Goal: Obtain resource: Download file/media

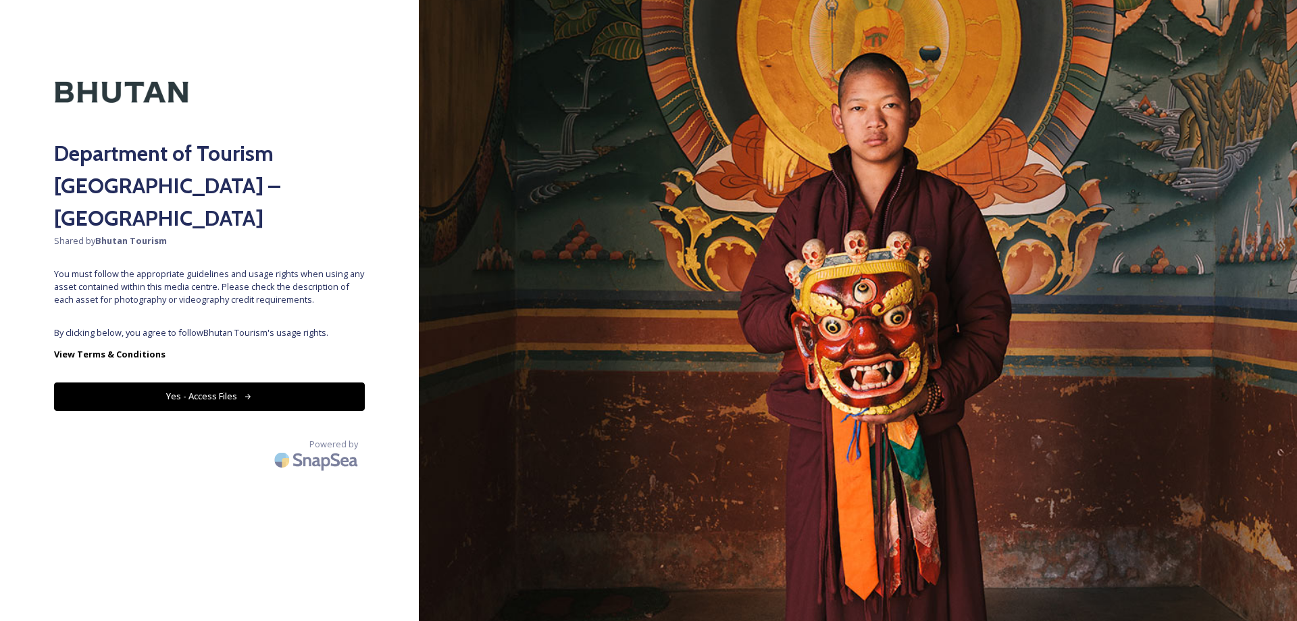
click at [355, 382] on button "Yes - Access Files" at bounding box center [209, 396] width 311 height 28
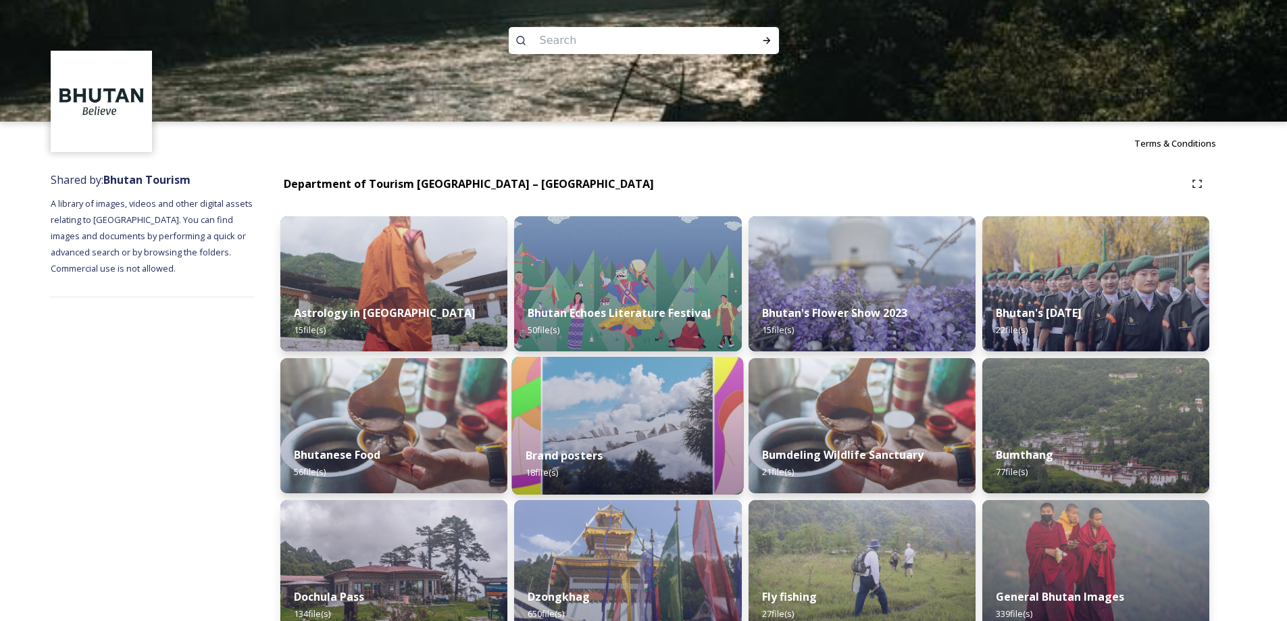
scroll to position [383, 0]
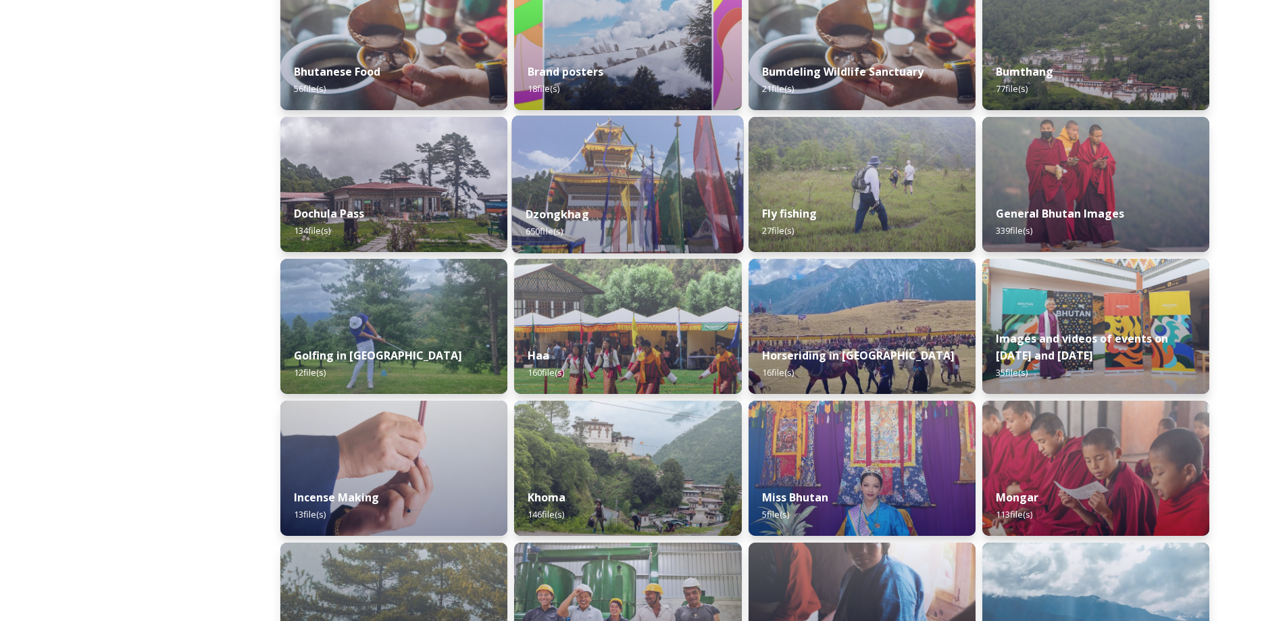
click at [689, 180] on img at bounding box center [628, 184] width 232 height 138
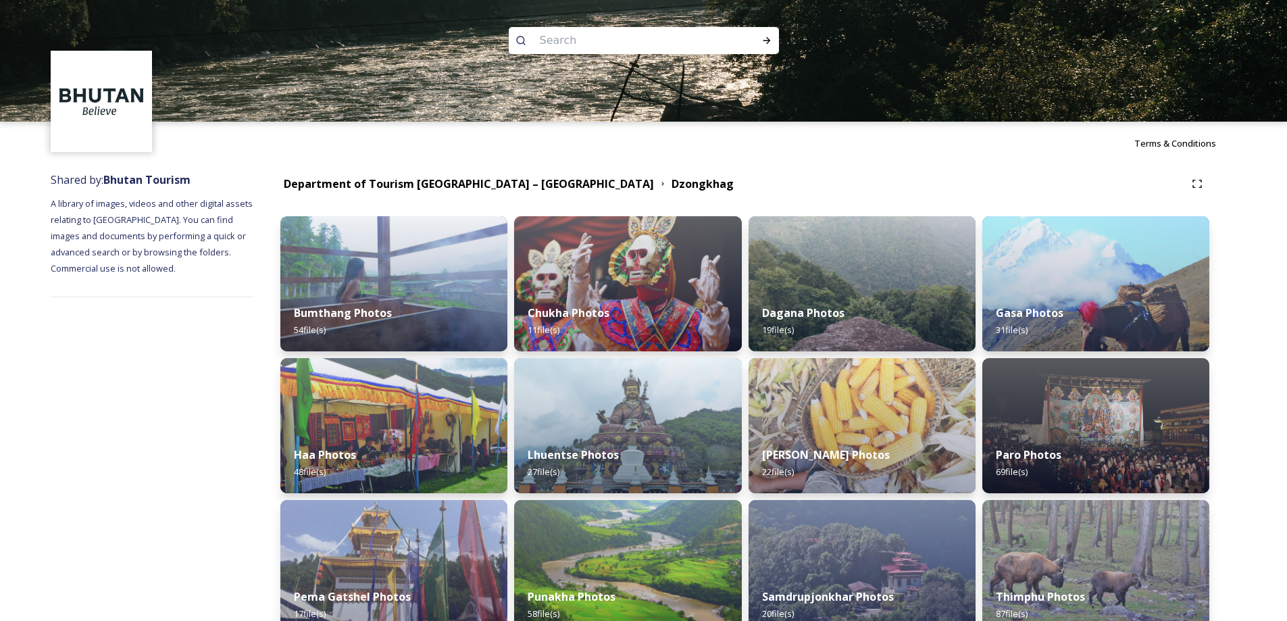
scroll to position [361, 0]
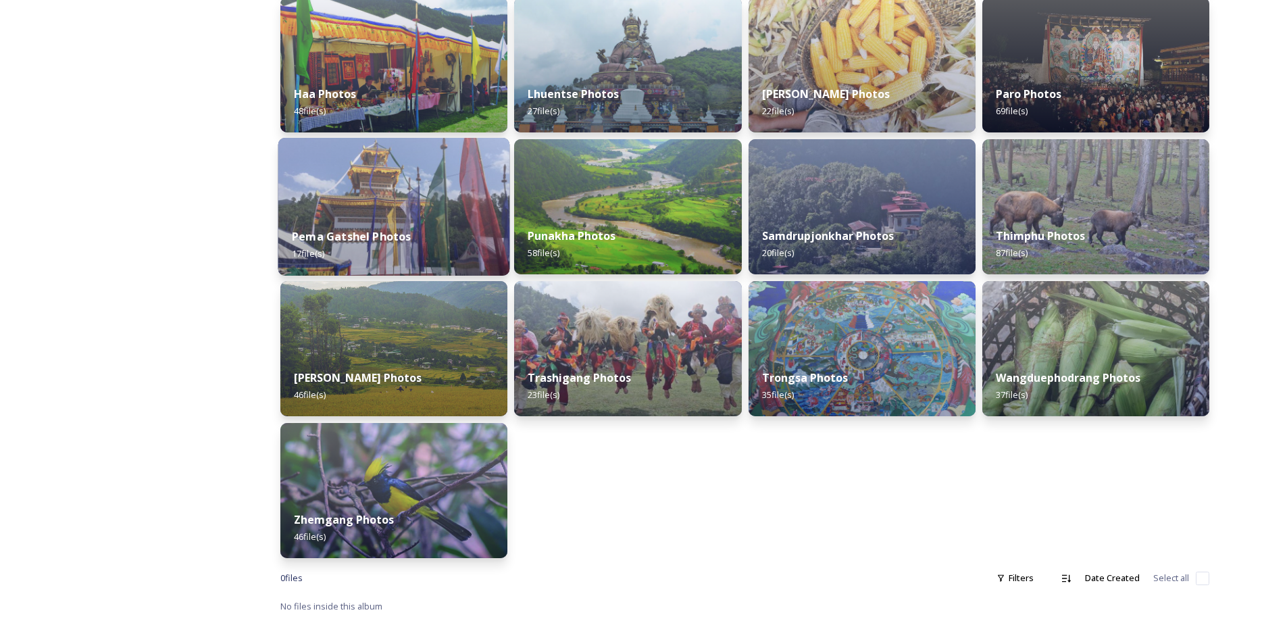
click at [460, 182] on img at bounding box center [394, 207] width 232 height 138
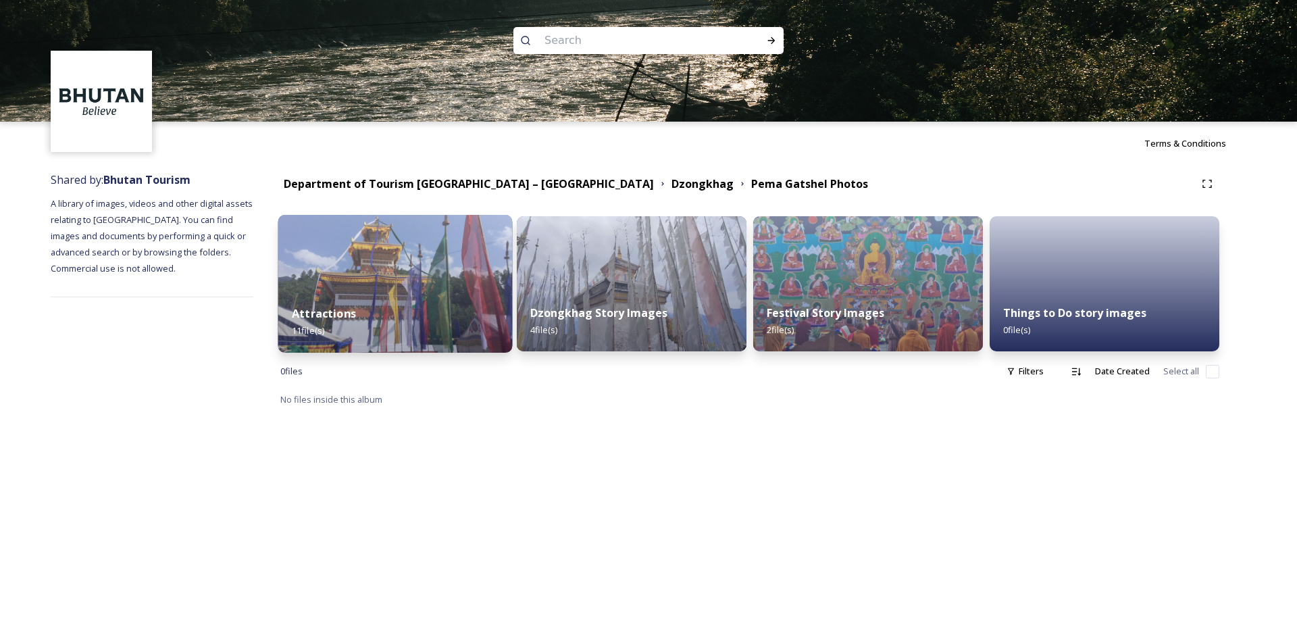
click at [484, 282] on img at bounding box center [395, 284] width 234 height 138
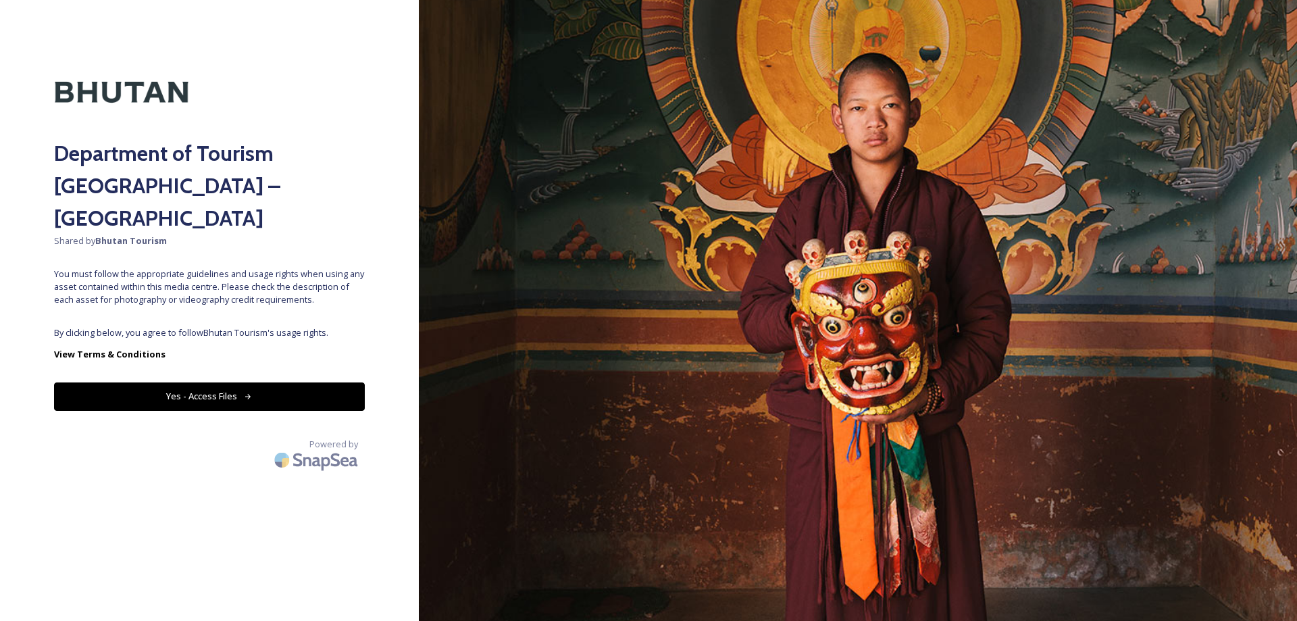
click at [353, 382] on button "Yes - Access Files" at bounding box center [209, 396] width 311 height 28
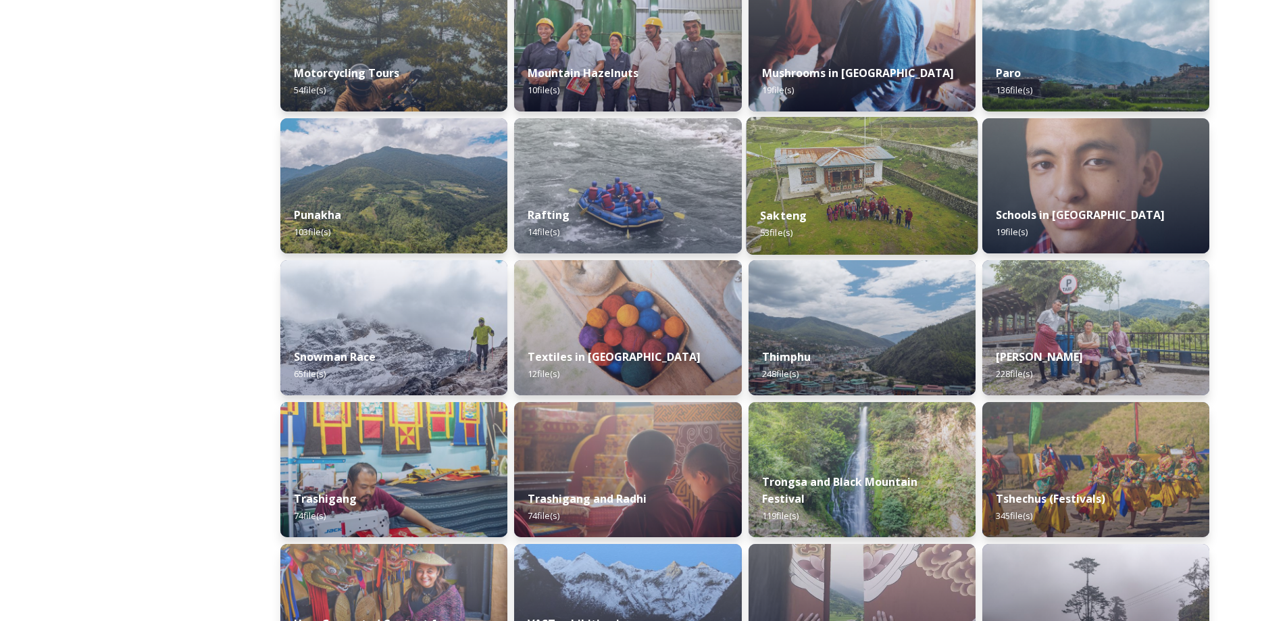
scroll to position [765, 0]
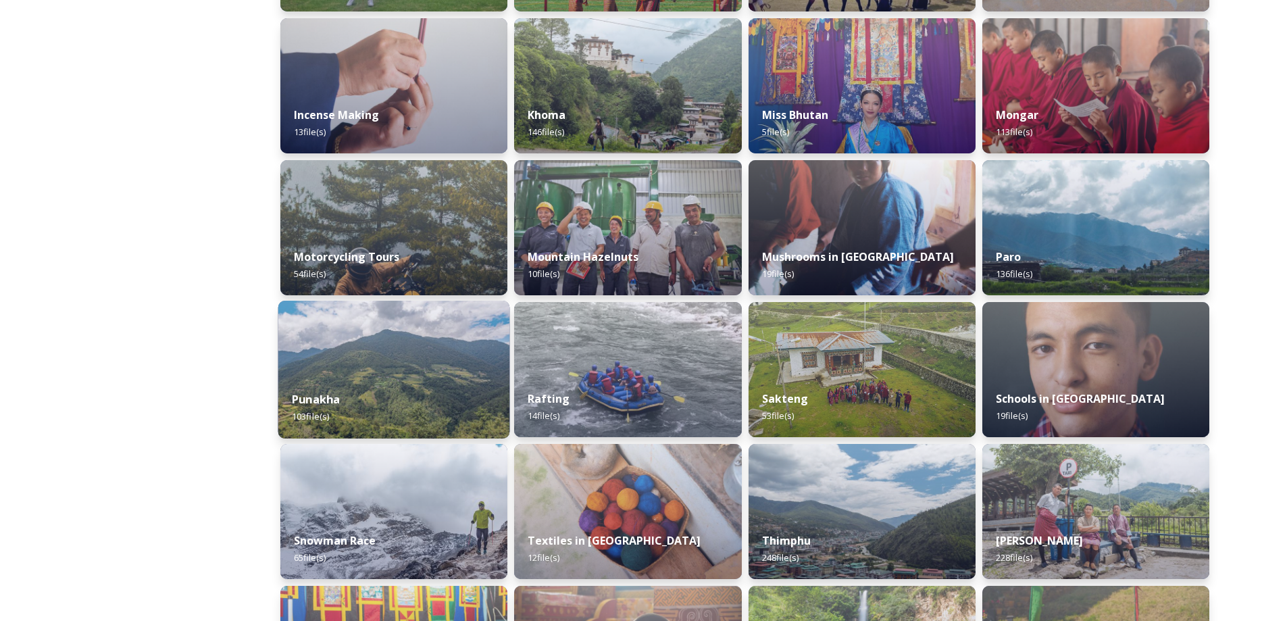
click at [408, 357] on img at bounding box center [394, 370] width 232 height 138
click at [403, 355] on div "Astrology in [GEOGRAPHIC_DATA] 15 file(s) Bhutanese Food 56 file(s) Dochula Pas…" at bounding box center [393, 440] width 227 height 1979
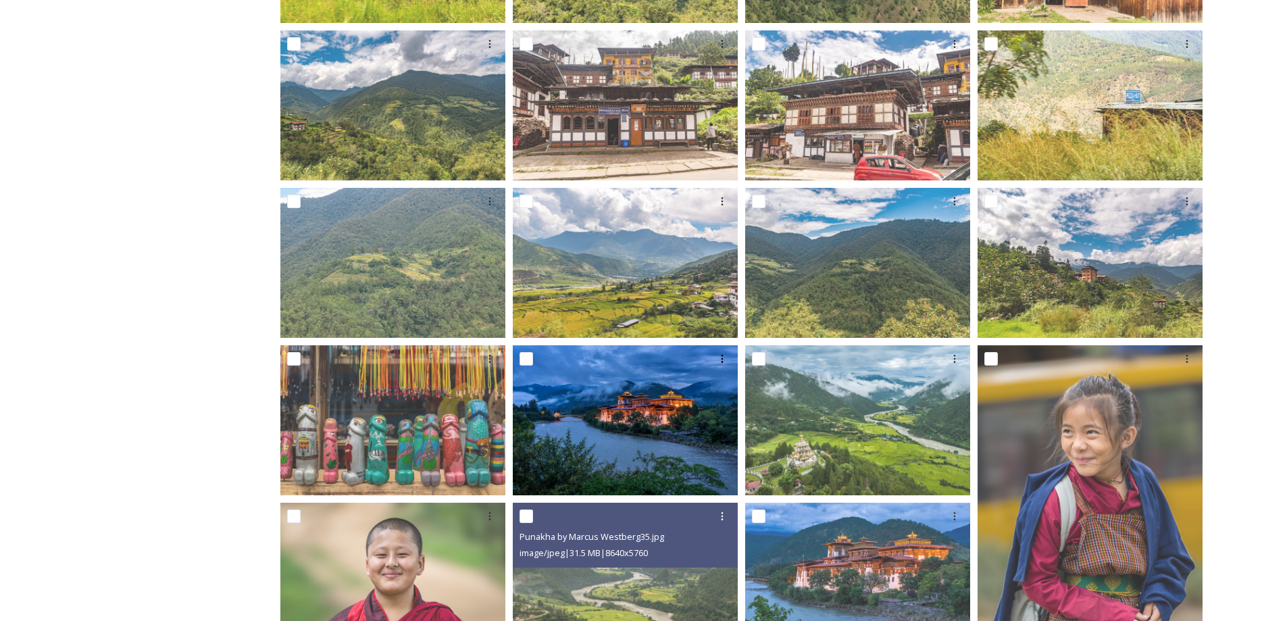
scroll to position [765, 0]
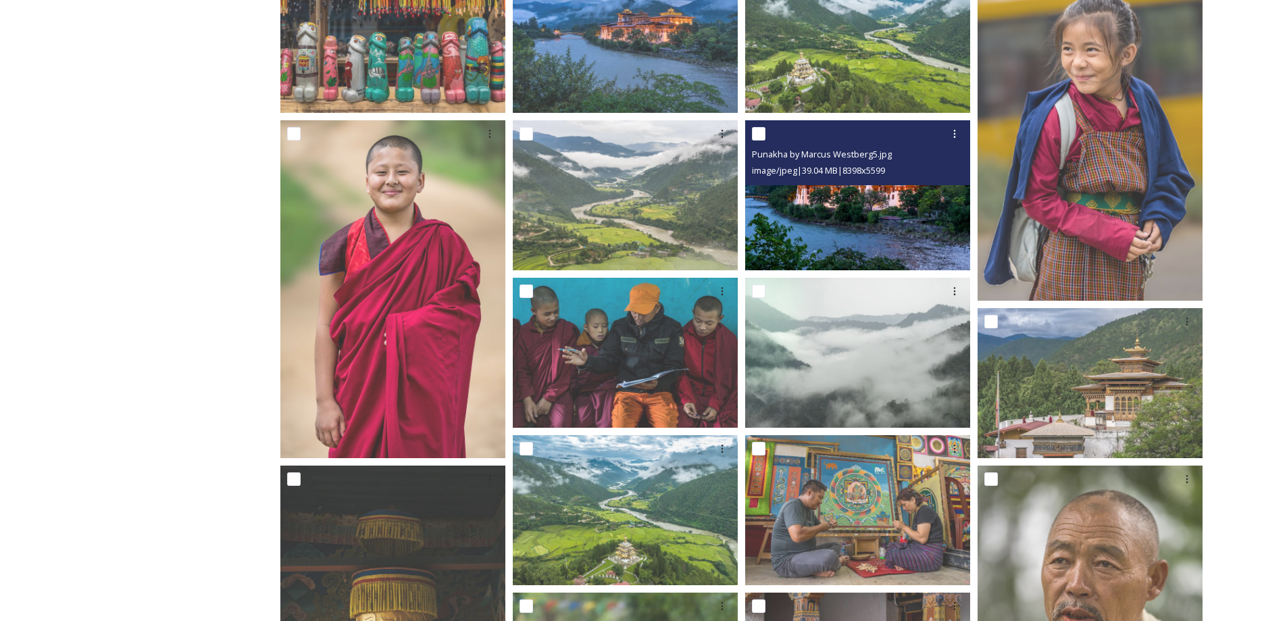
click at [896, 226] on img at bounding box center [857, 195] width 225 height 150
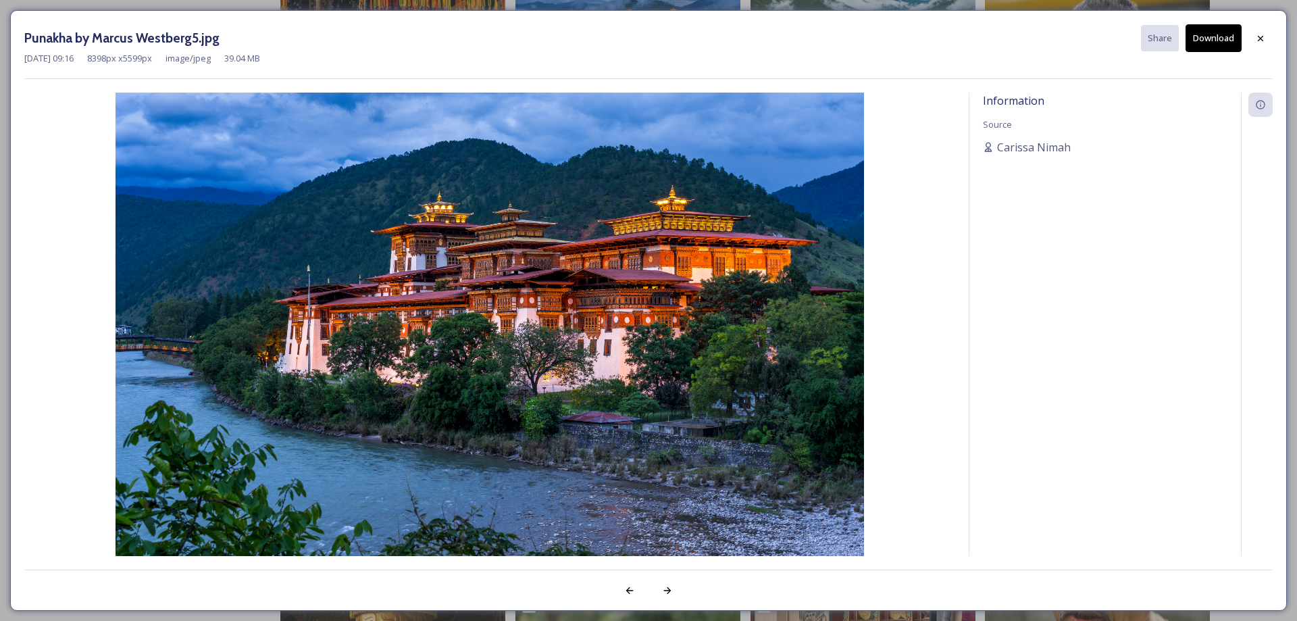
drag, startPoint x: 776, startPoint y: 253, endPoint x: 1232, endPoint y: 32, distance: 506.6
click at [1232, 32] on button "Download" at bounding box center [1213, 38] width 56 height 28
click at [1256, 35] on icon at bounding box center [1260, 38] width 11 height 11
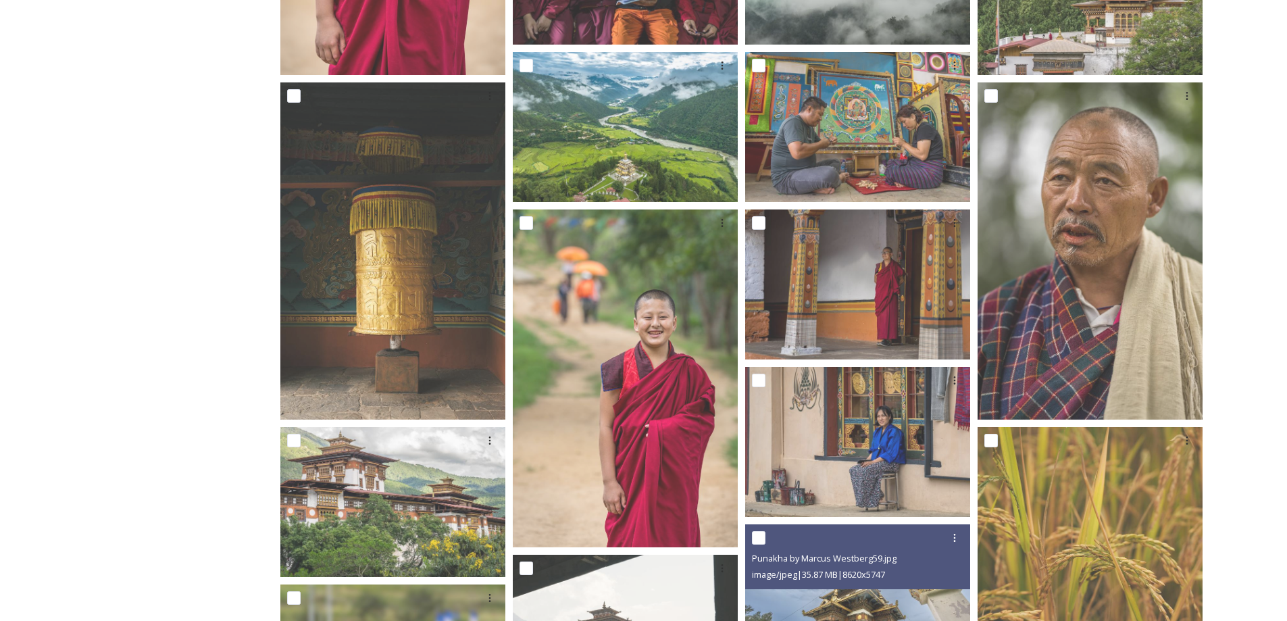
scroll to position [1531, 0]
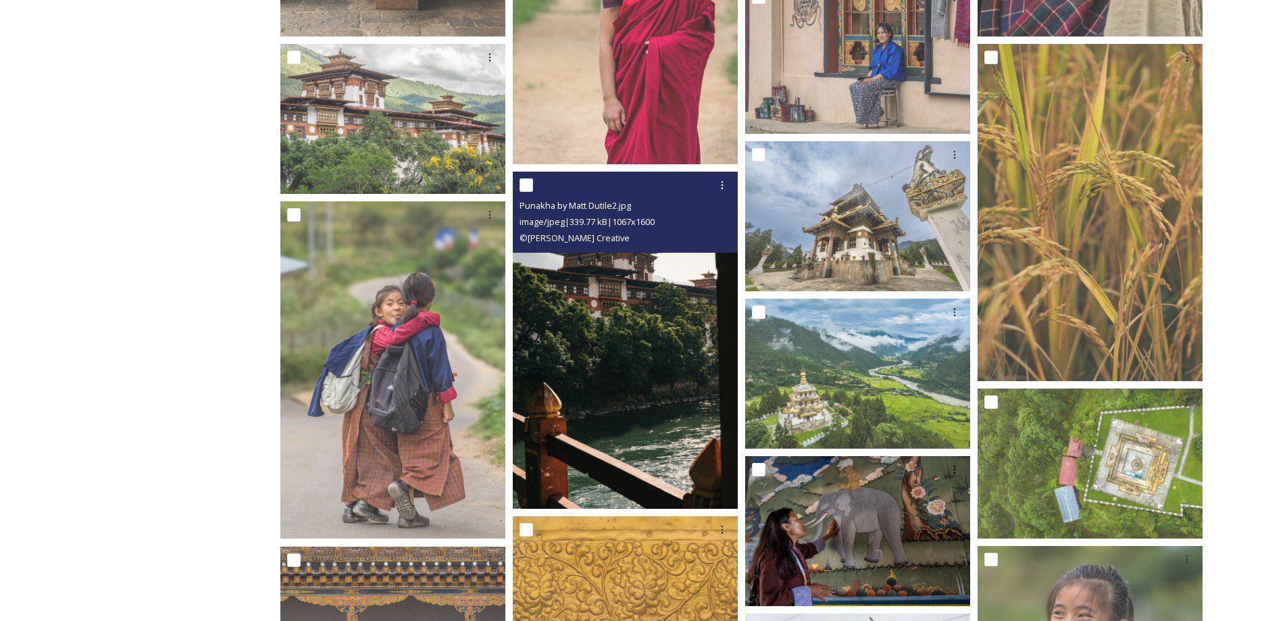
click at [603, 379] on img at bounding box center [625, 340] width 225 height 337
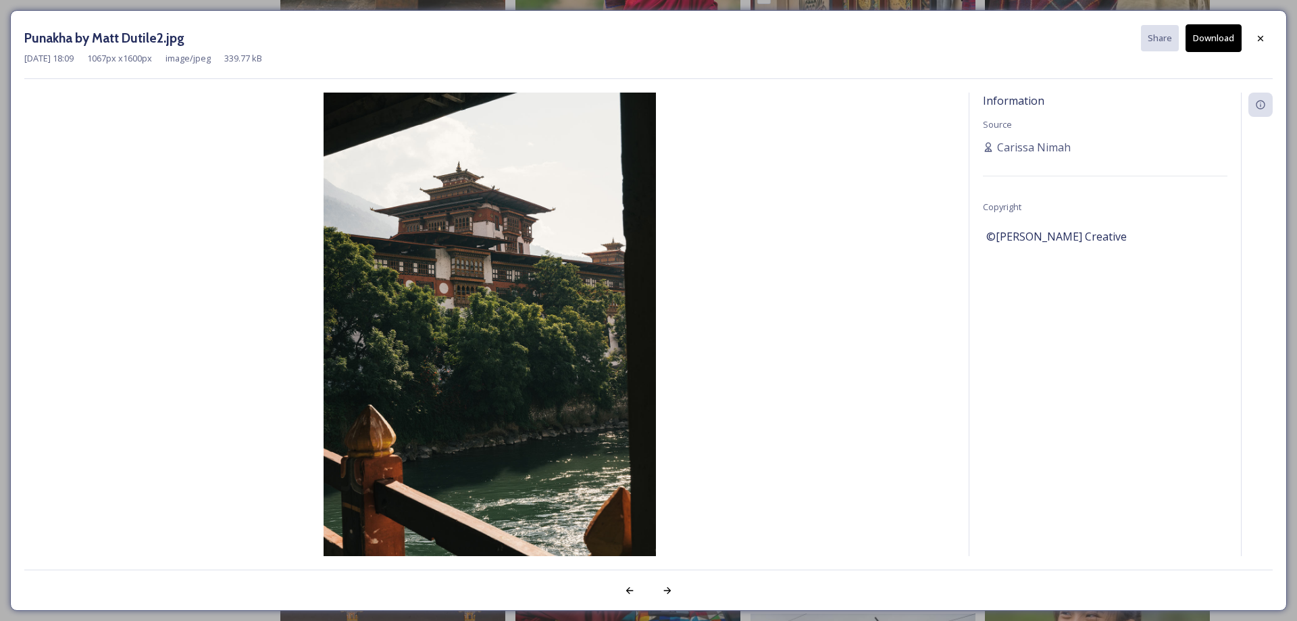
click at [1215, 34] on button "Download" at bounding box center [1213, 38] width 56 height 28
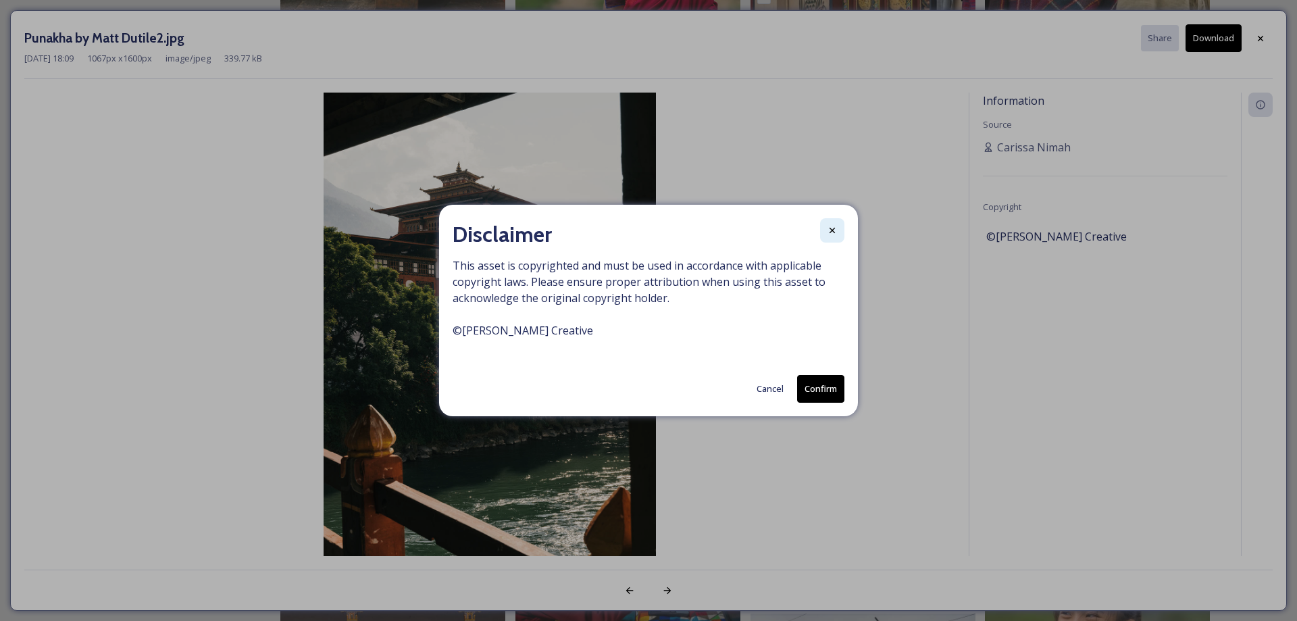
click at [838, 234] on div at bounding box center [832, 230] width 24 height 24
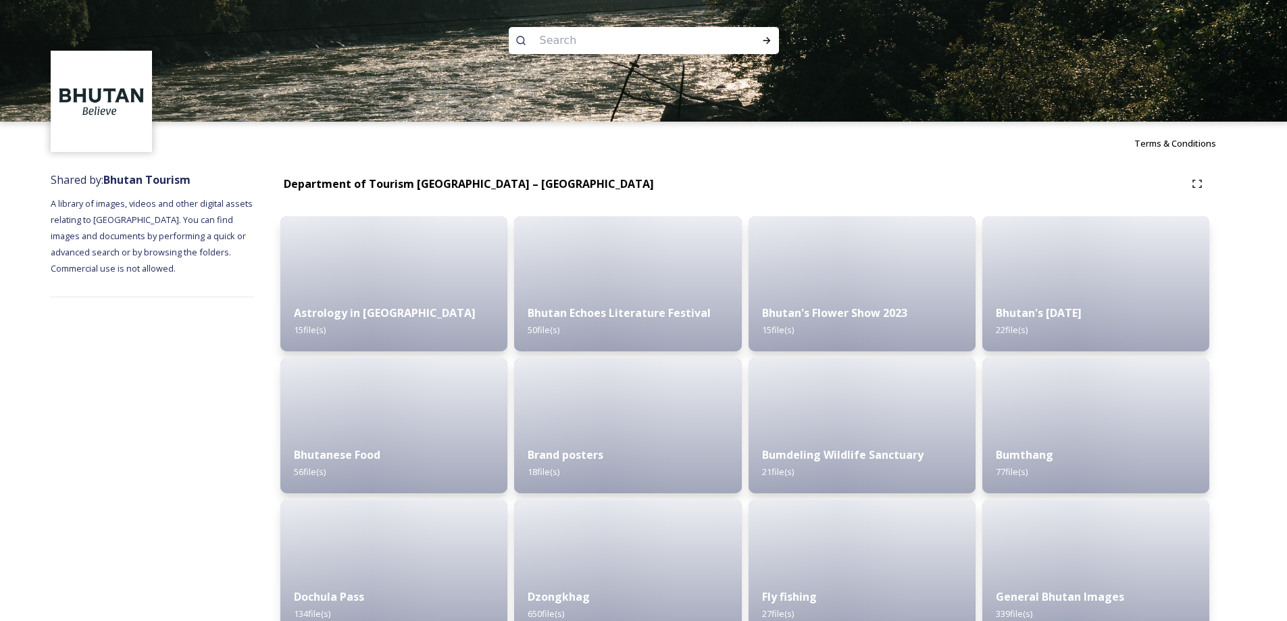
click at [1239, 34] on img at bounding box center [643, 61] width 1287 height 122
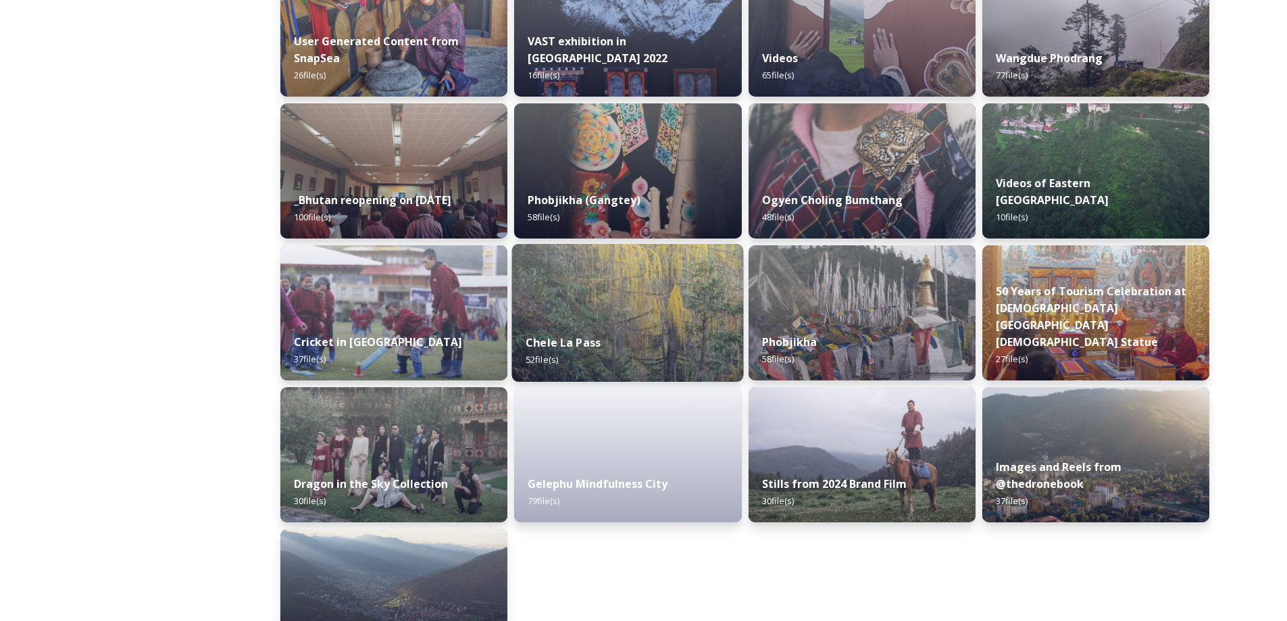
scroll to position [1148, 0]
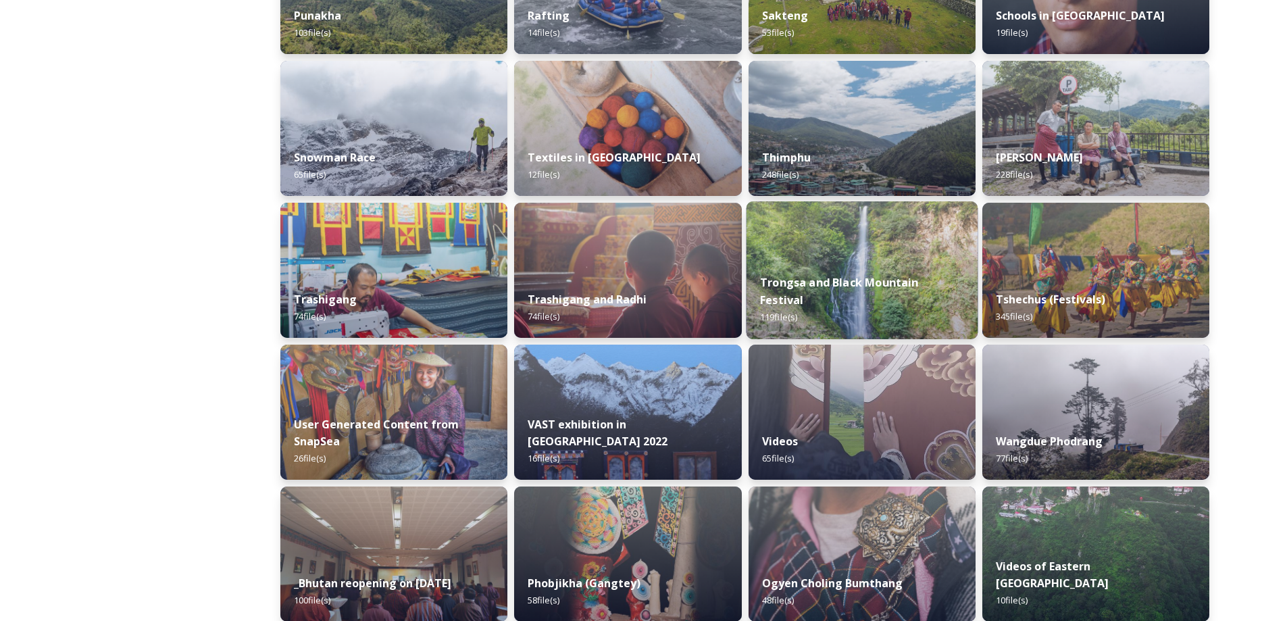
click at [773, 292] on div "Trongsa and Black Mountain Festival 119 file(s)" at bounding box center [862, 300] width 232 height 78
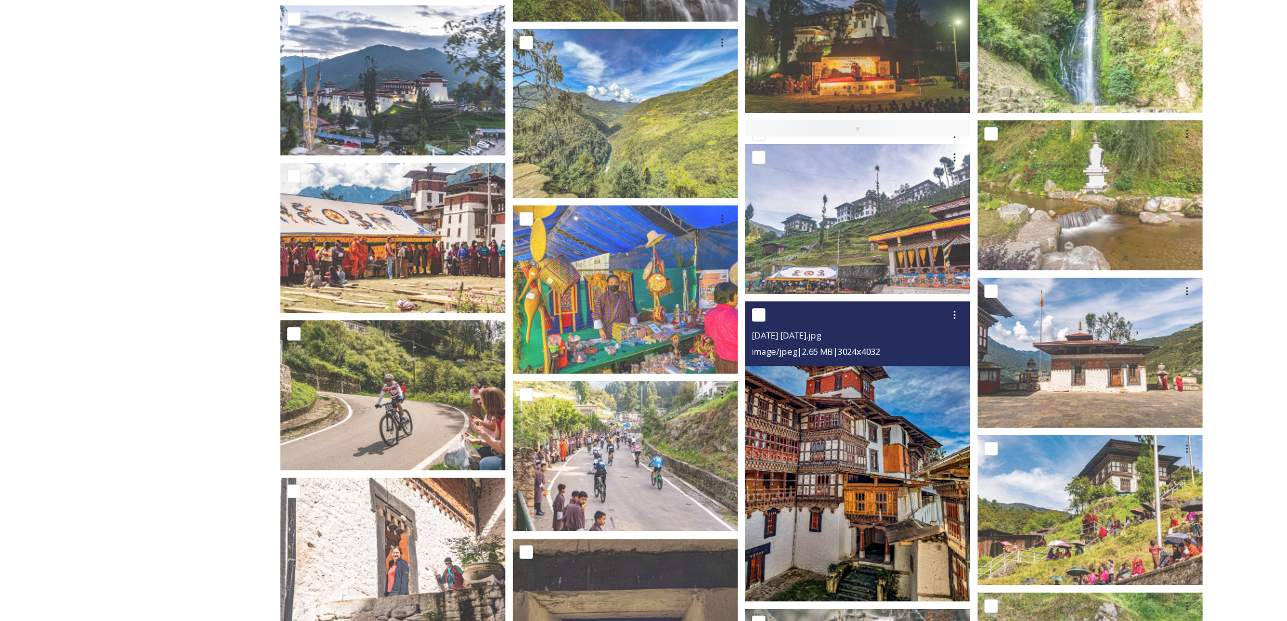
scroll to position [1148, 0]
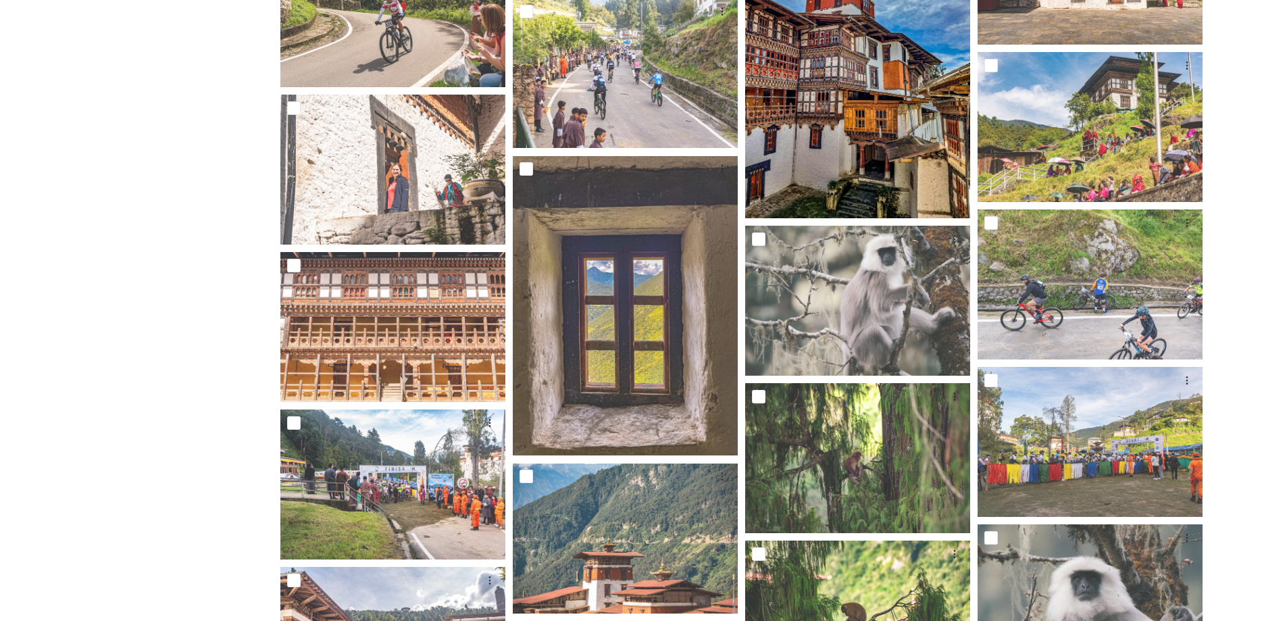
click at [884, 172] on img at bounding box center [857, 68] width 225 height 300
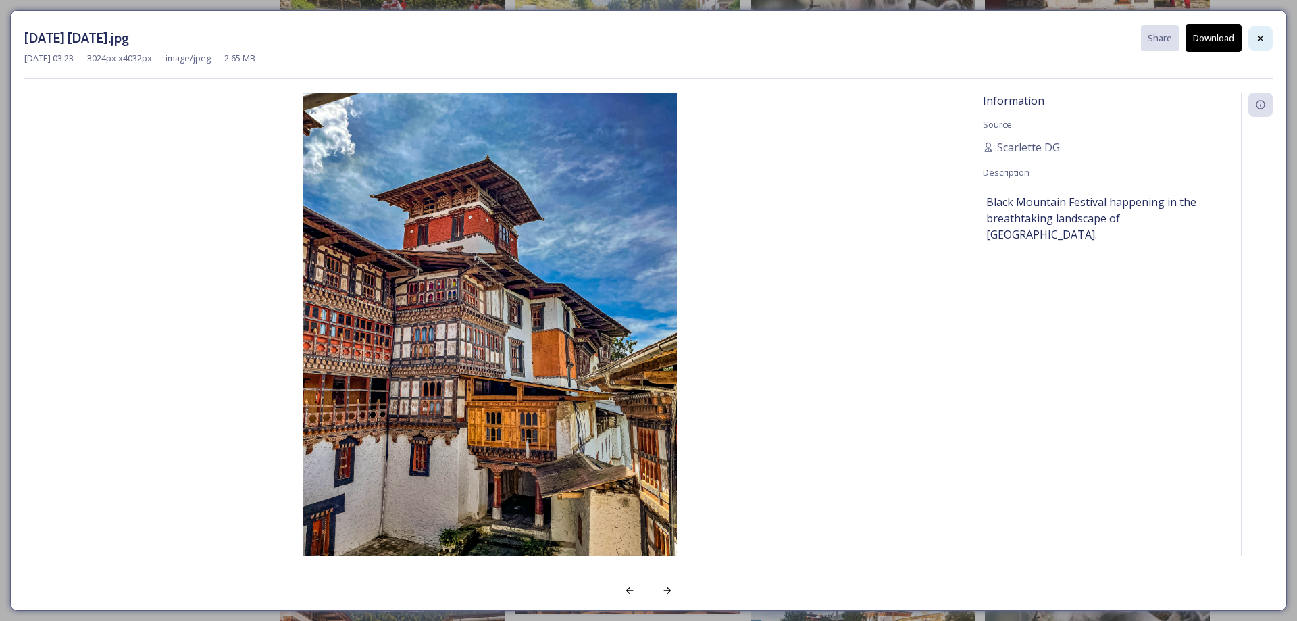
click at [1265, 36] on icon at bounding box center [1260, 38] width 11 height 11
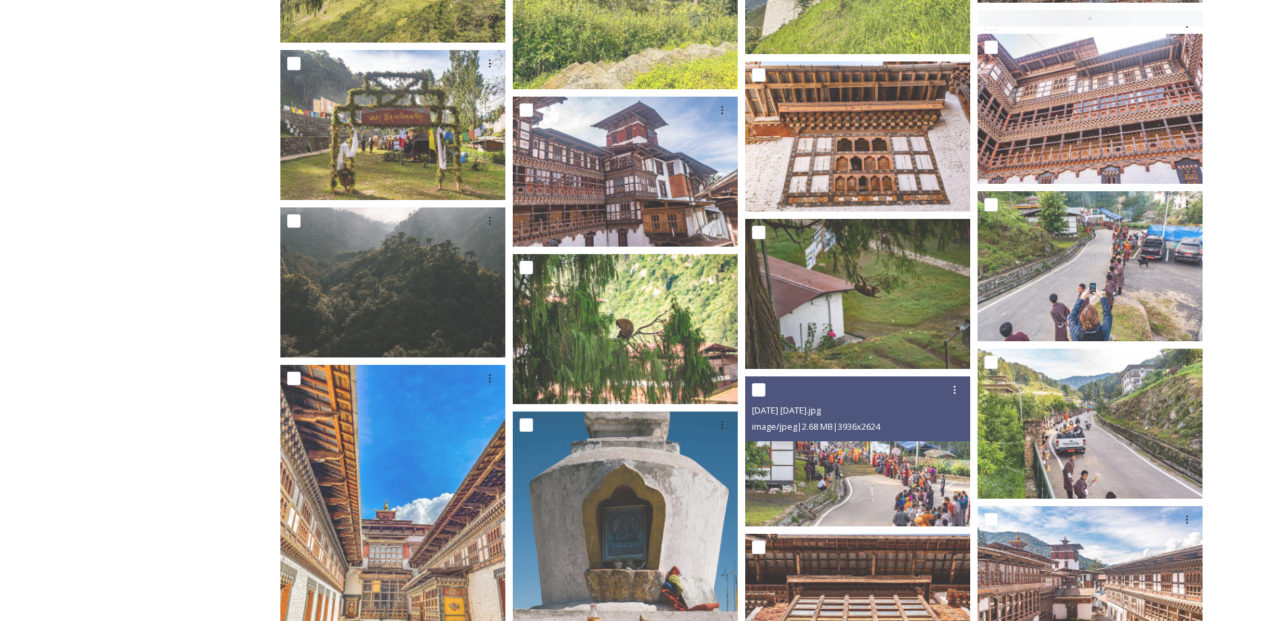
scroll to position [3482, 0]
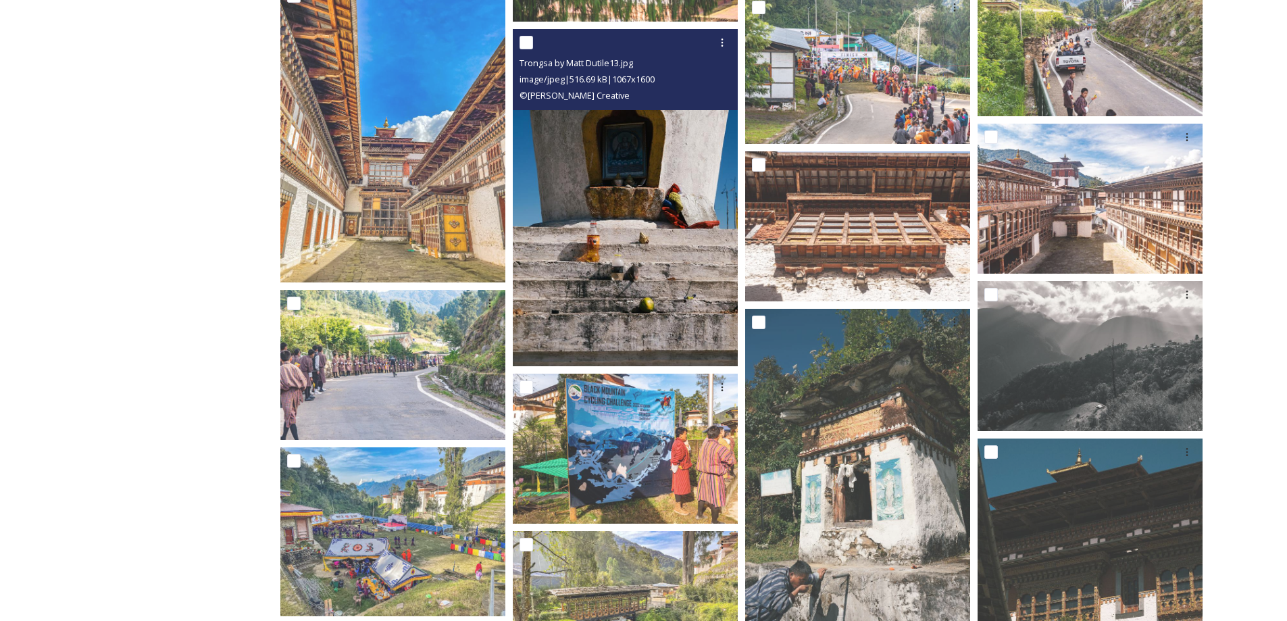
click at [698, 272] on img at bounding box center [625, 197] width 225 height 337
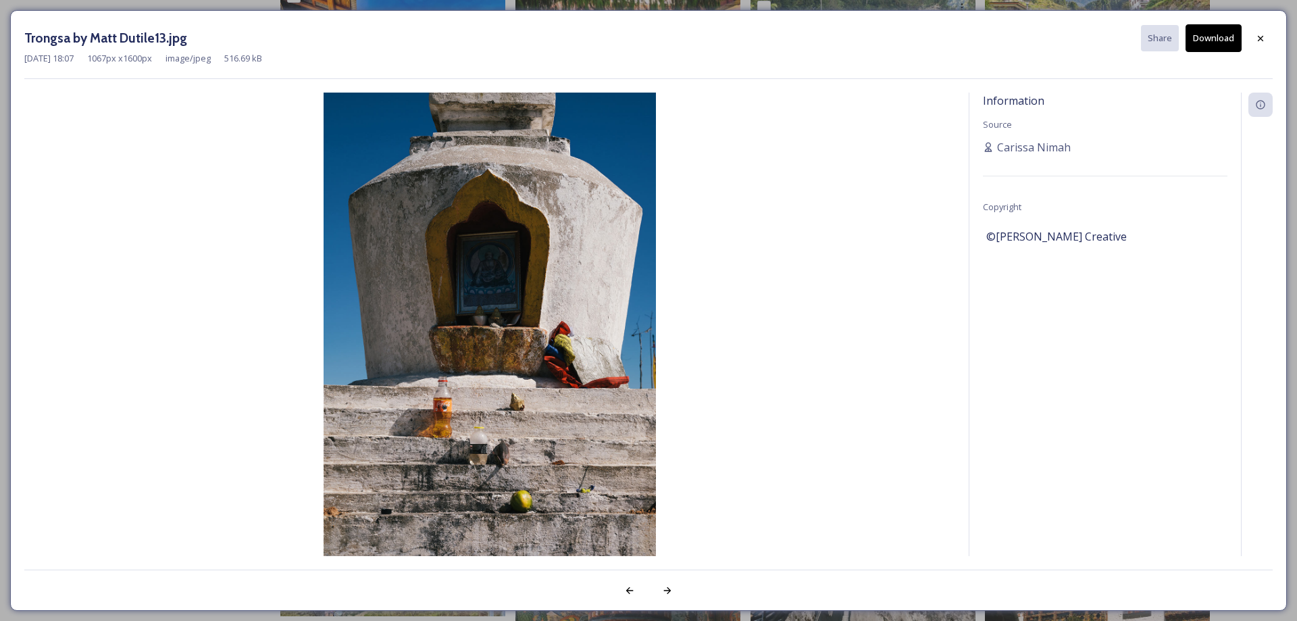
click at [1224, 37] on button "Download" at bounding box center [1213, 38] width 56 height 28
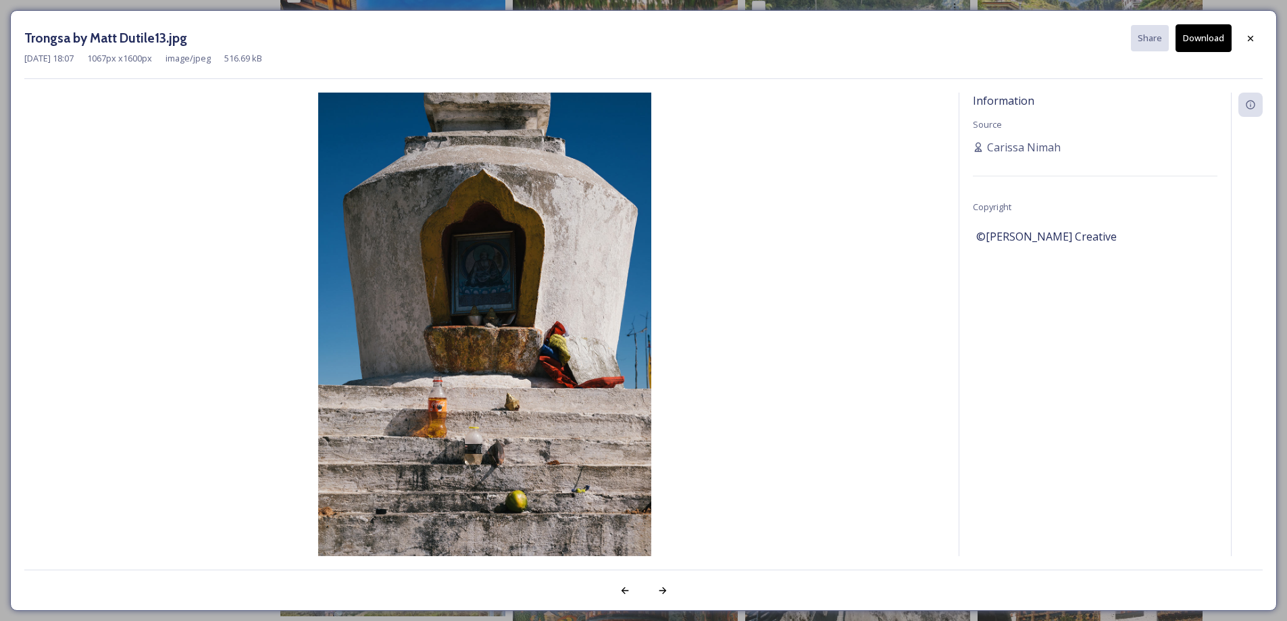
click at [1224, 37] on button "Download" at bounding box center [1203, 38] width 56 height 28
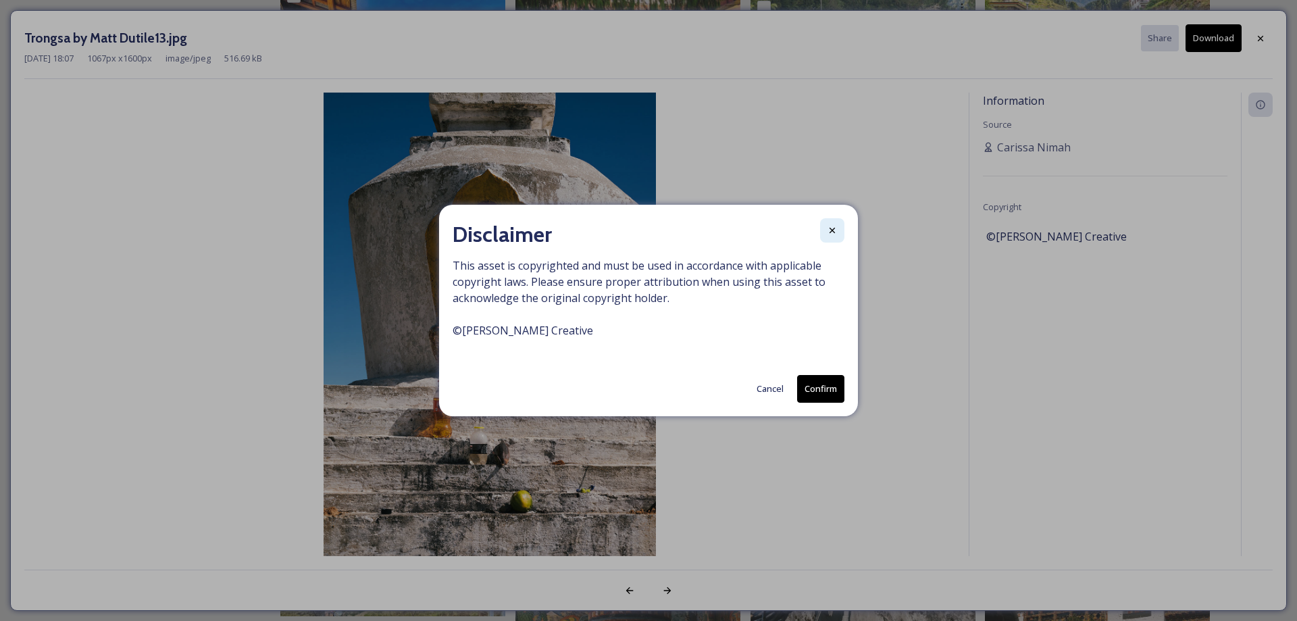
click at [824, 233] on div at bounding box center [832, 230] width 24 height 24
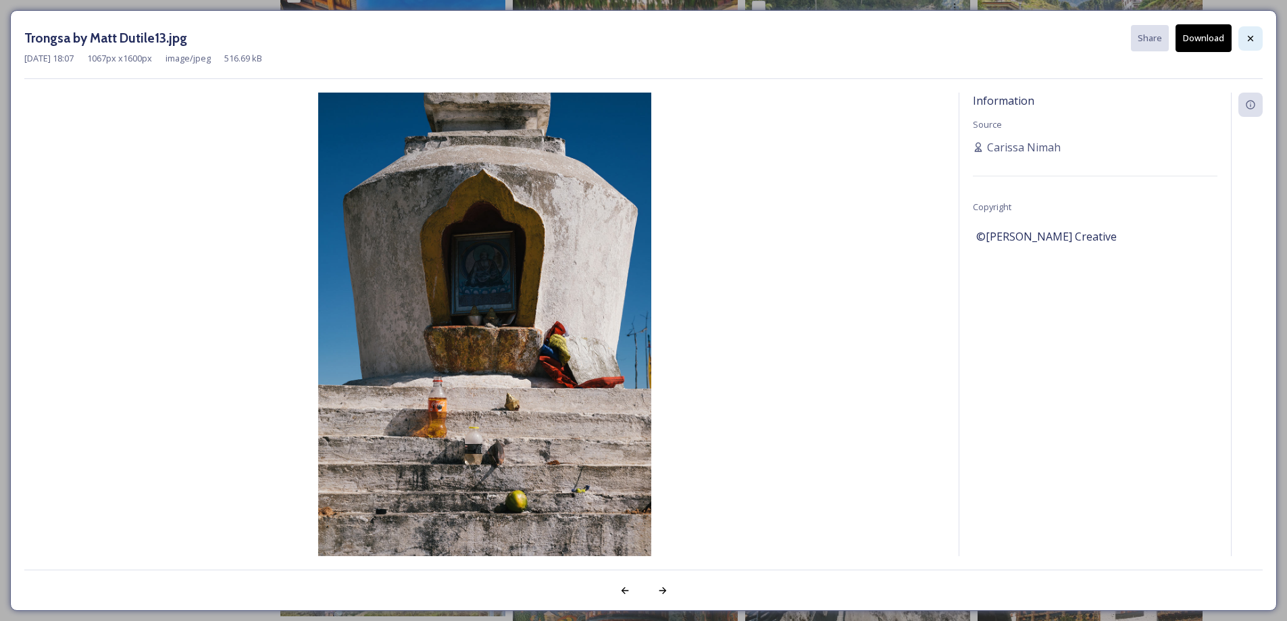
click at [1256, 38] on div at bounding box center [1250, 38] width 24 height 24
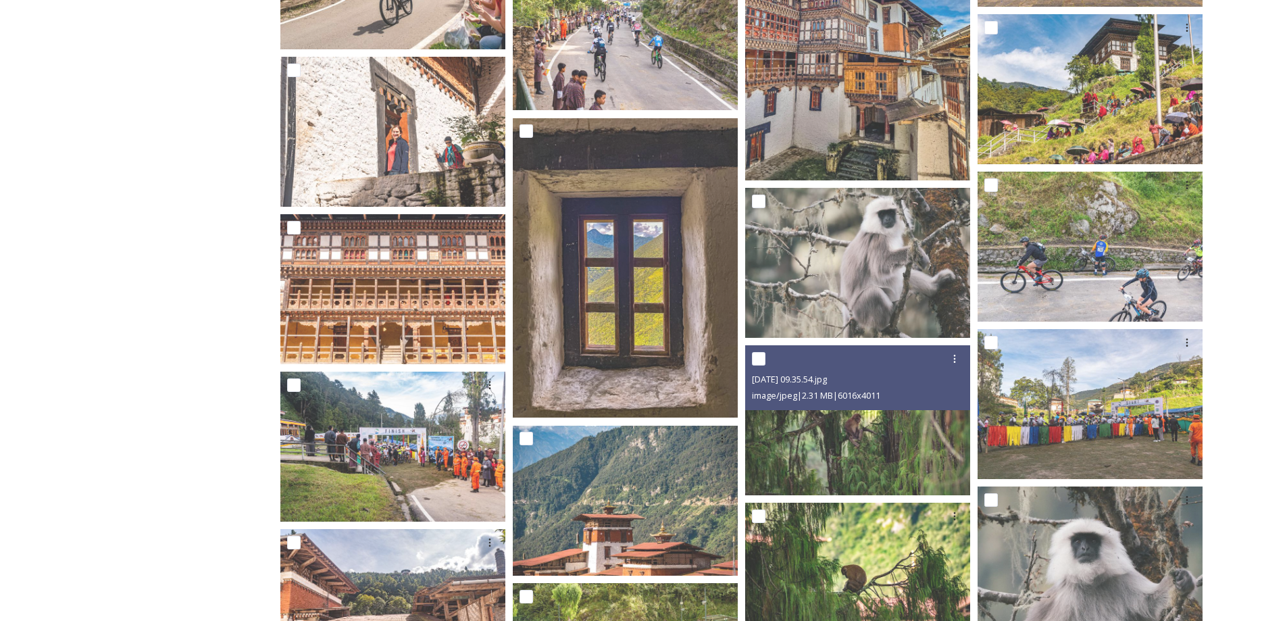
scroll to position [38, 0]
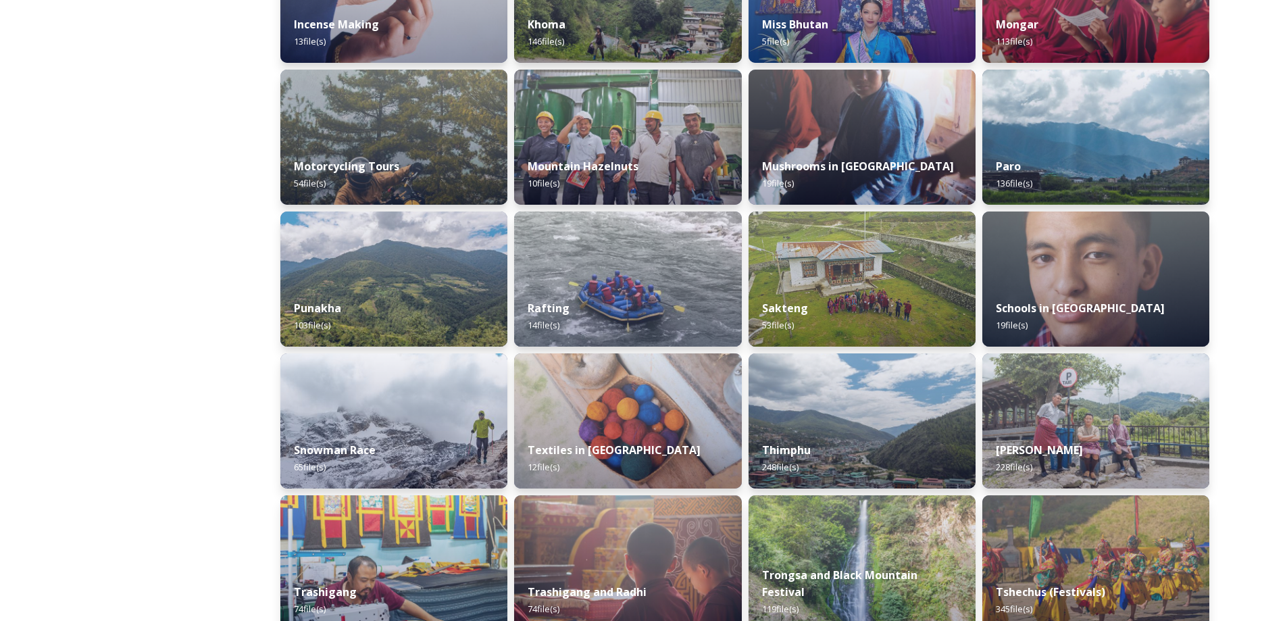
scroll to position [1148, 0]
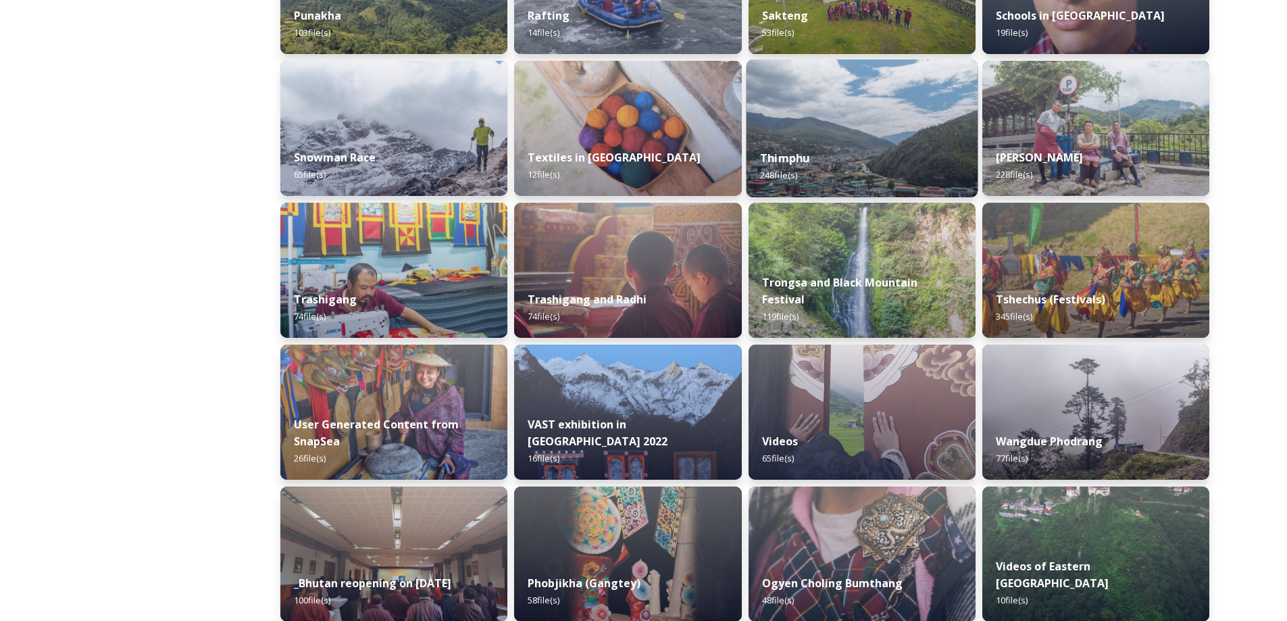
click at [876, 167] on div "Thimphu 248 file(s)" at bounding box center [862, 166] width 232 height 61
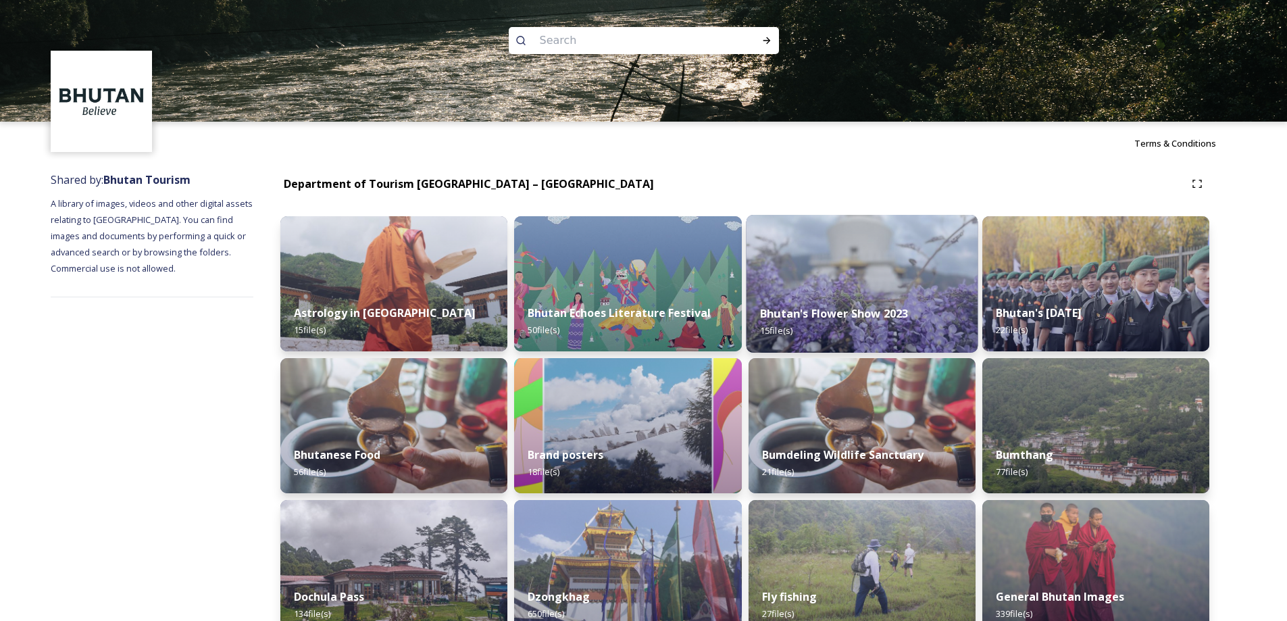
click at [927, 289] on img at bounding box center [862, 284] width 232 height 138
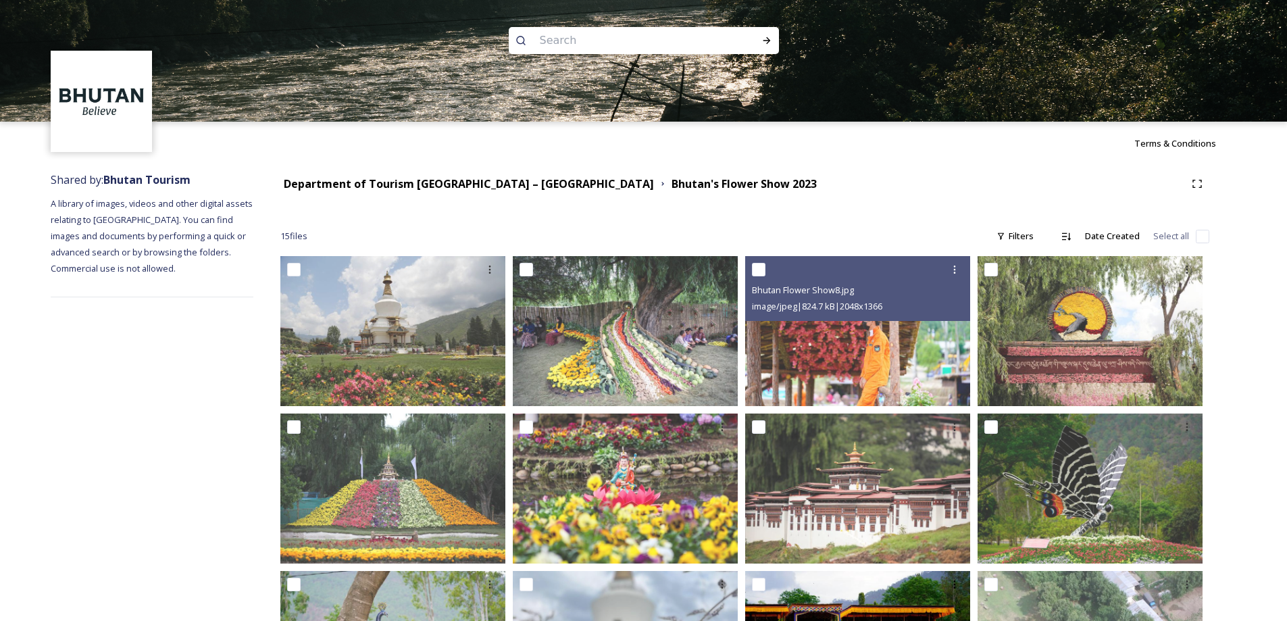
scroll to position [317, 0]
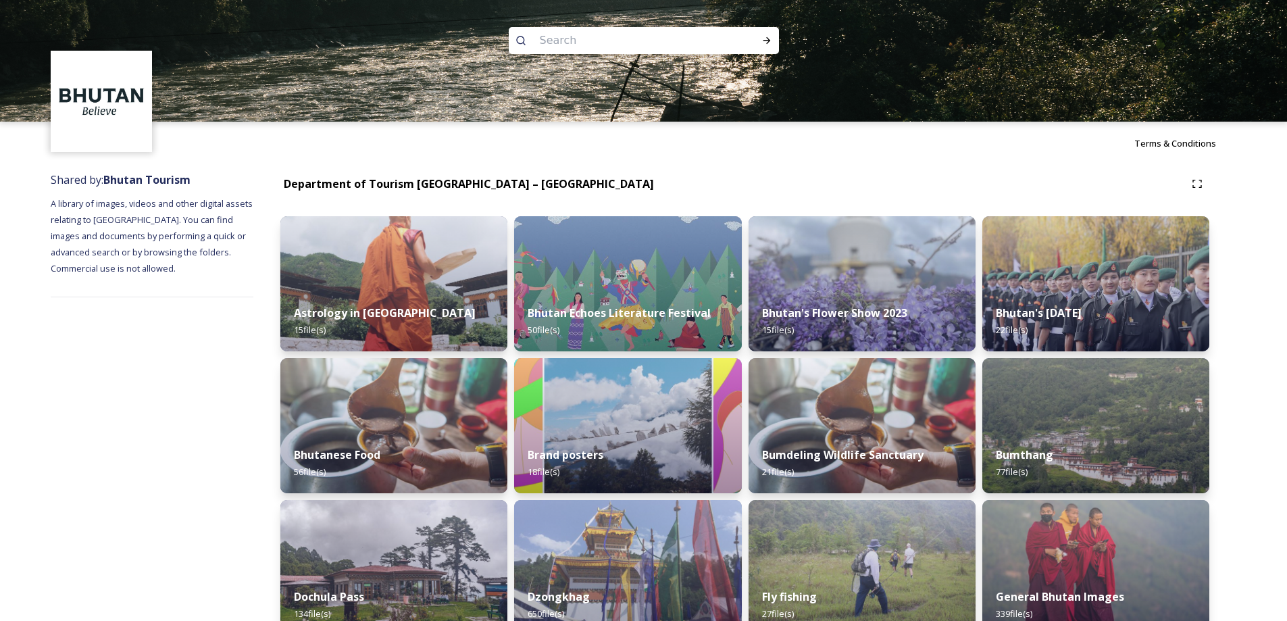
click at [724, 37] on div at bounding box center [644, 40] width 270 height 27
click at [709, 32] on input at bounding box center [625, 41] width 185 height 30
type input "paro taktsang"
click at [765, 43] on icon at bounding box center [766, 40] width 11 height 11
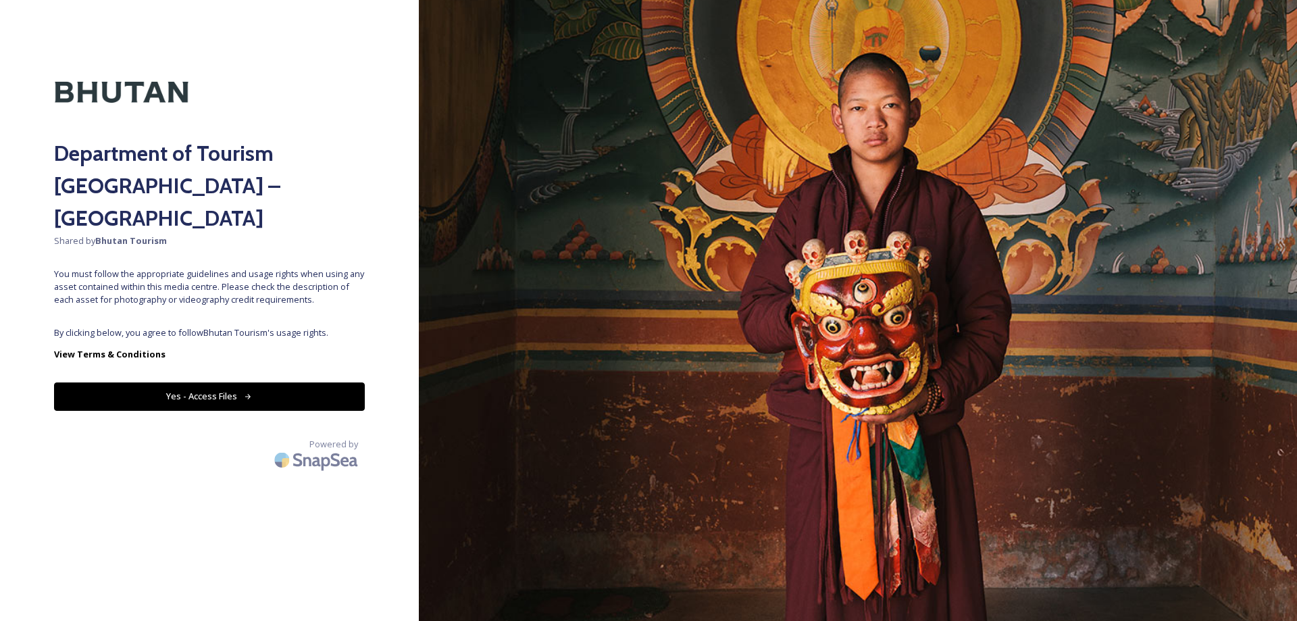
click at [327, 382] on button "Yes - Access Files" at bounding box center [209, 396] width 311 height 28
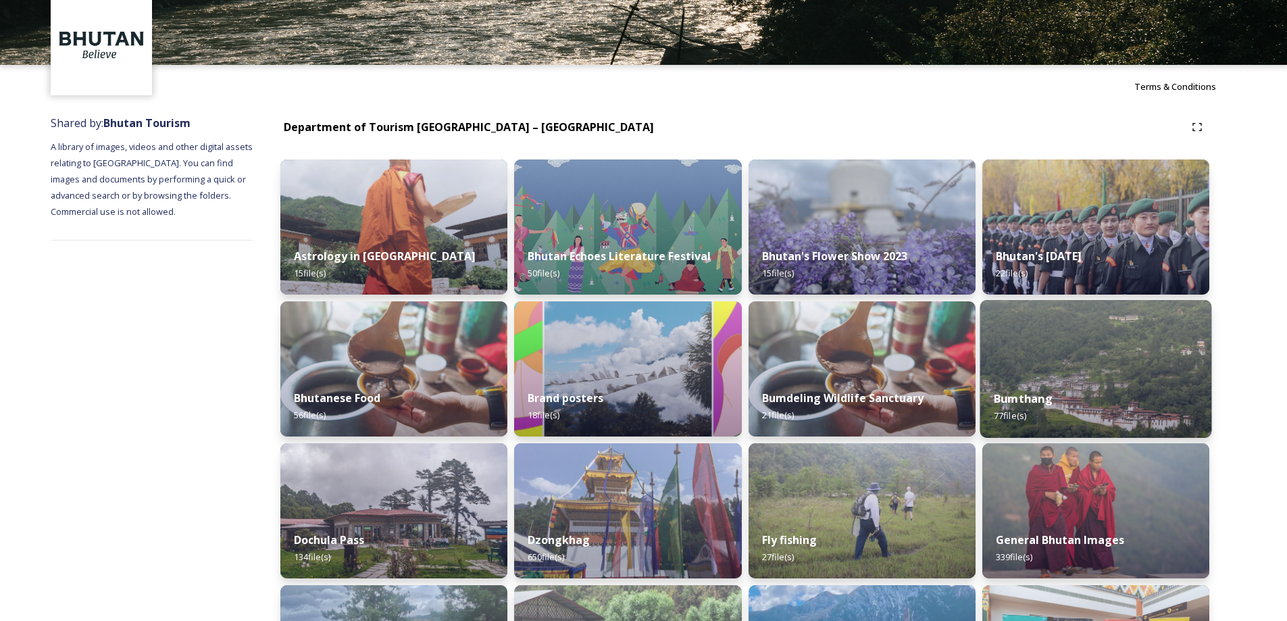
scroll to position [440, 0]
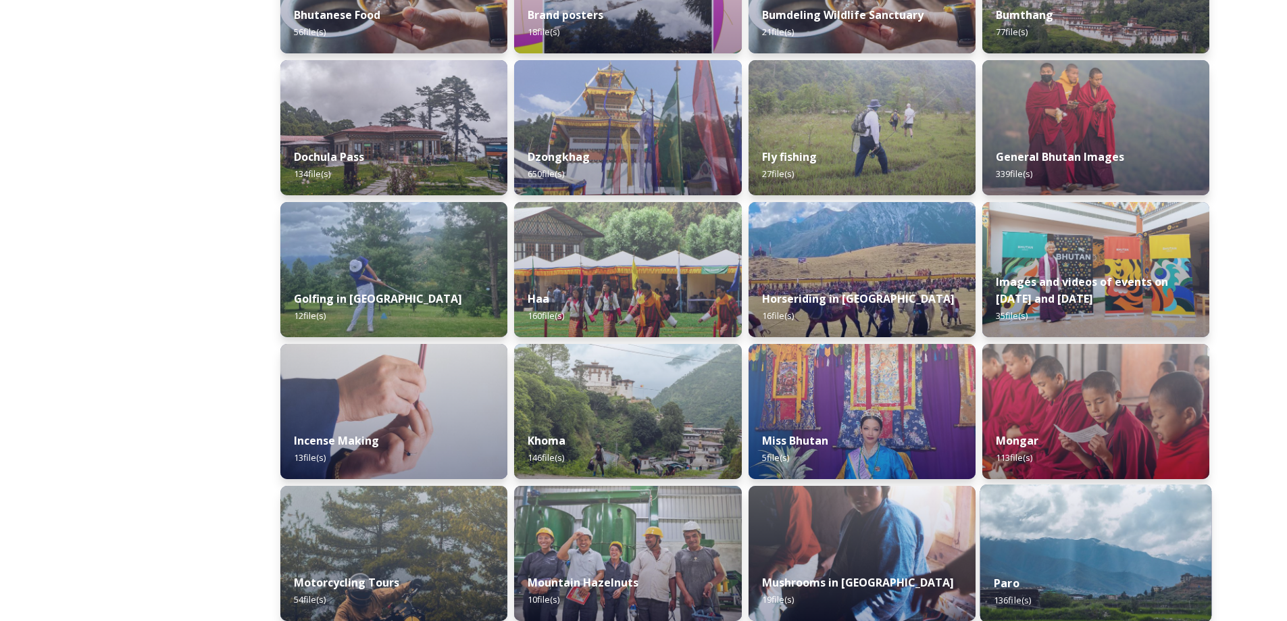
click at [1029, 541] on img at bounding box center [1095, 553] width 232 height 138
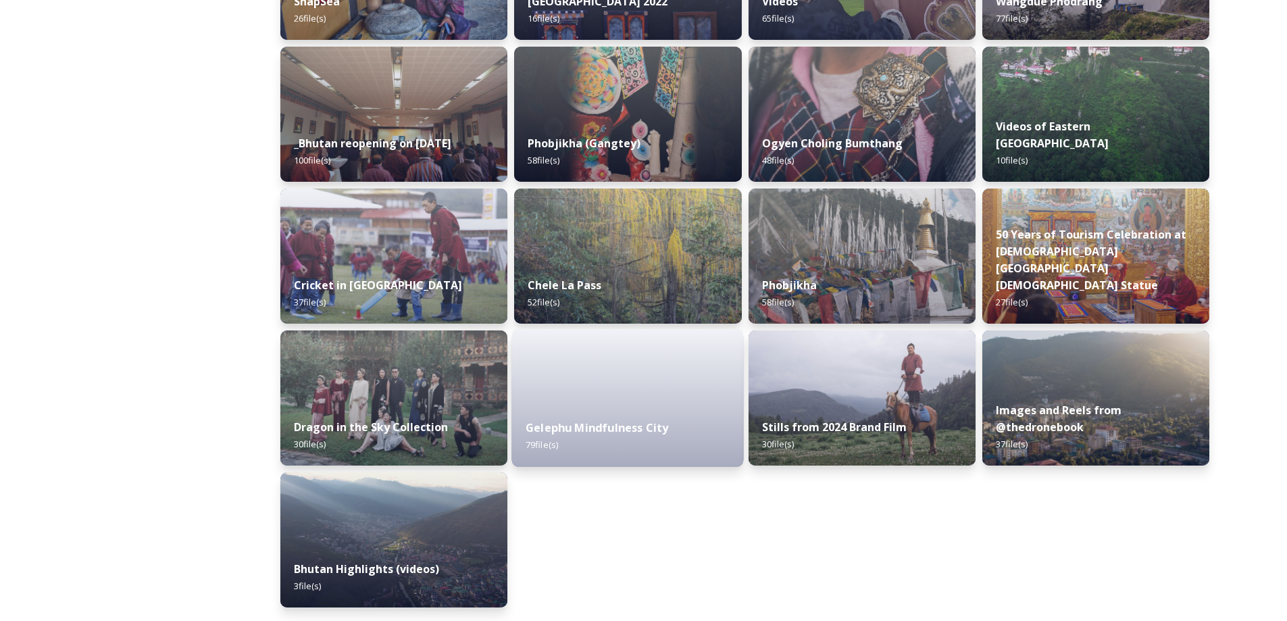
scroll to position [1205, 0]
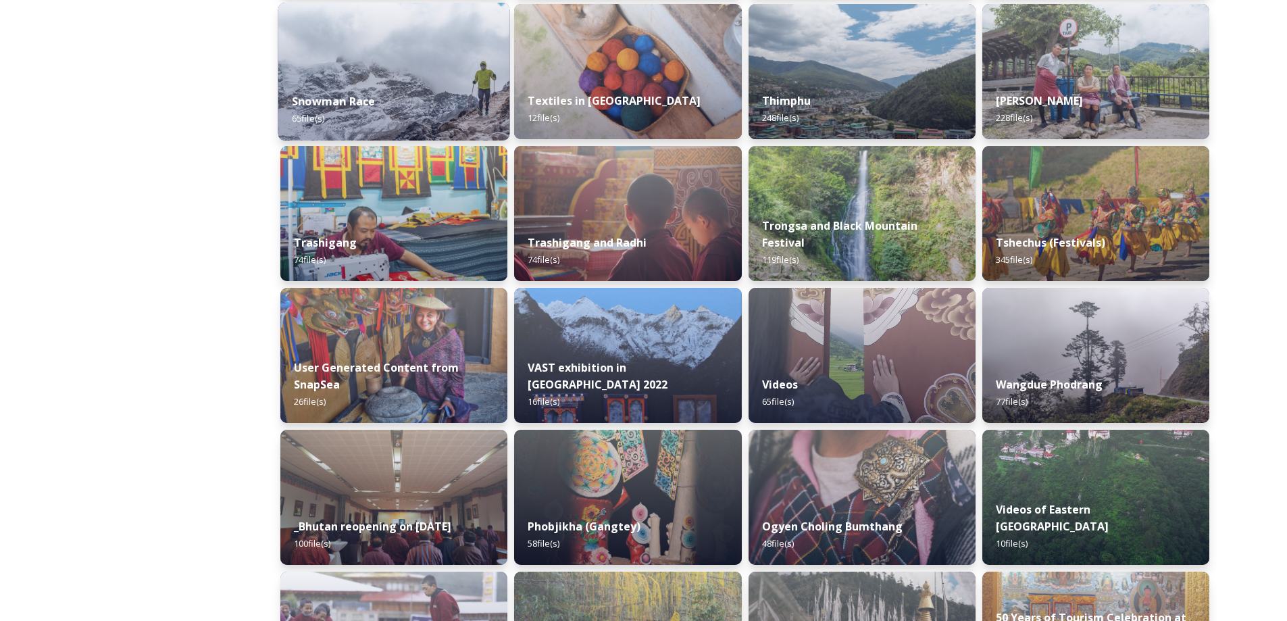
click at [453, 79] on img at bounding box center [394, 72] width 232 height 138
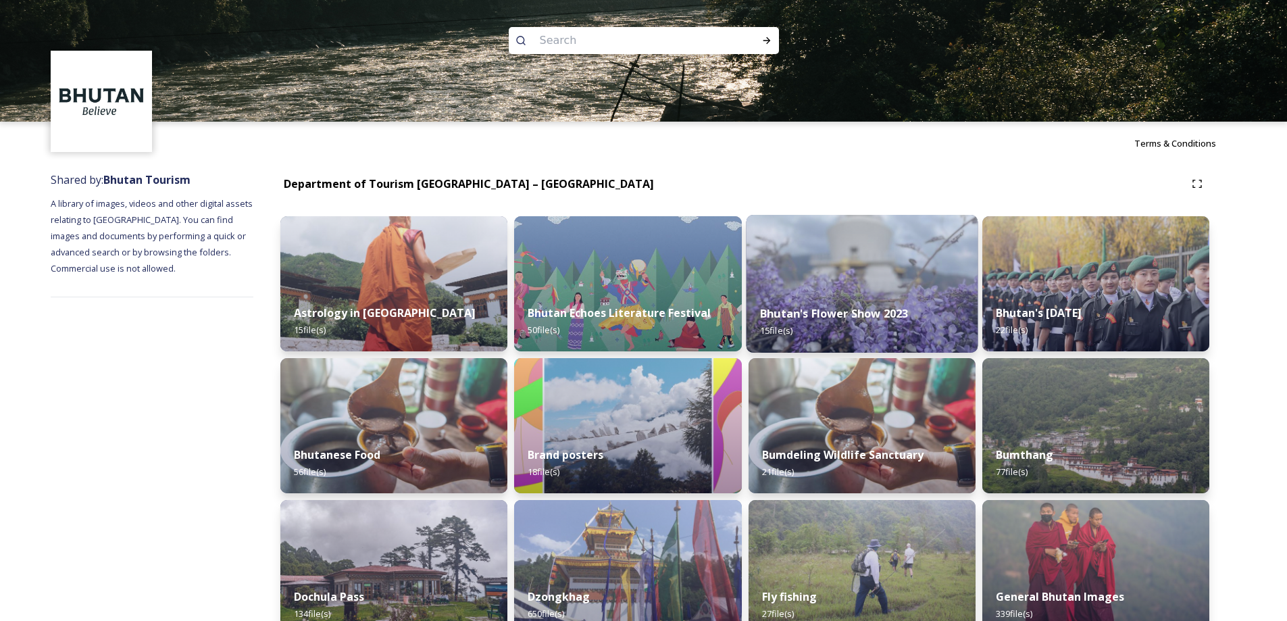
click at [871, 303] on div "Bhutan's Flower Show 2023 15 file(s)" at bounding box center [862, 321] width 232 height 61
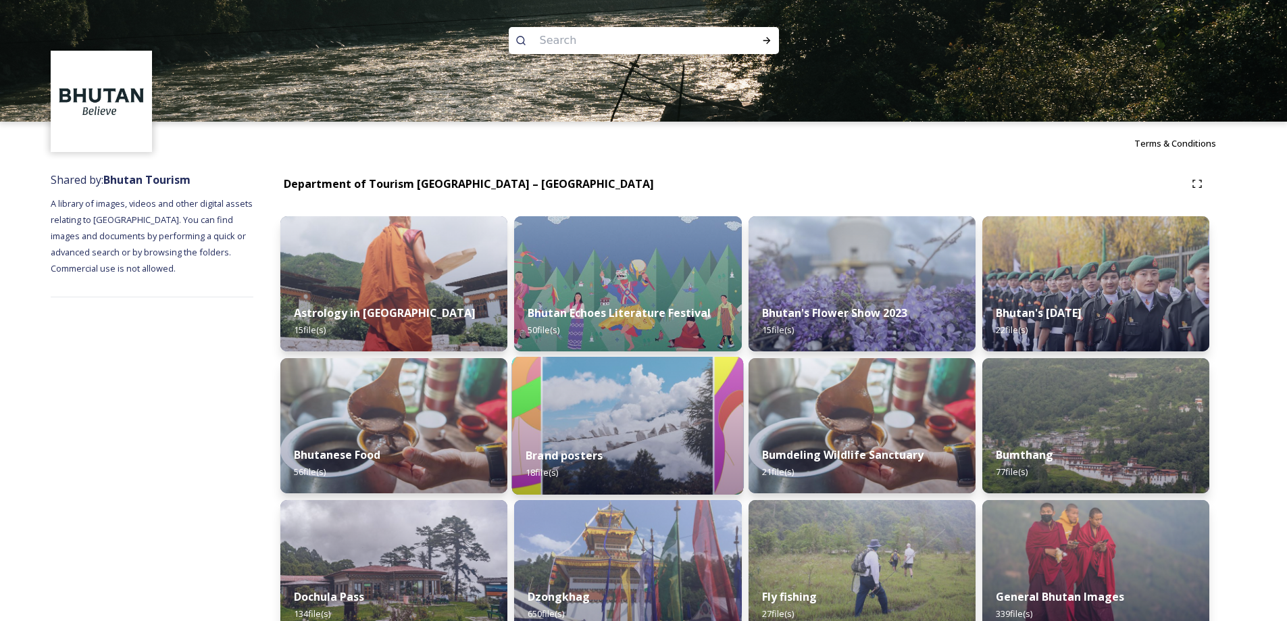
scroll to position [383, 0]
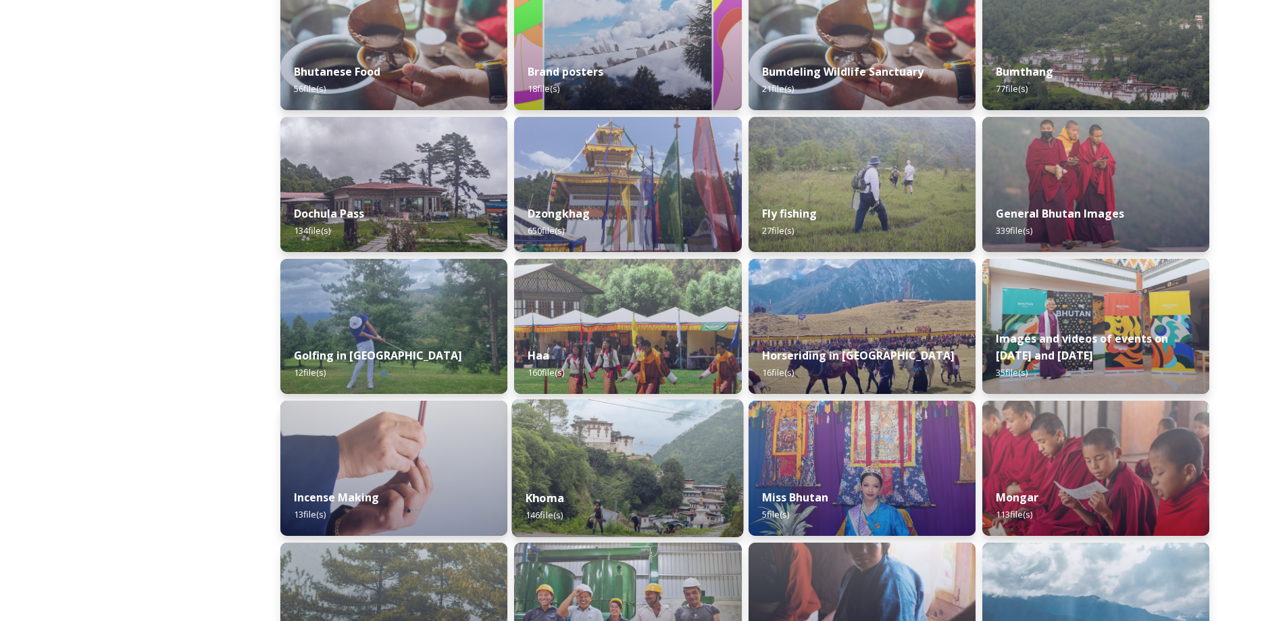
click at [645, 492] on div "Khoma 146 file(s)" at bounding box center [628, 505] width 232 height 61
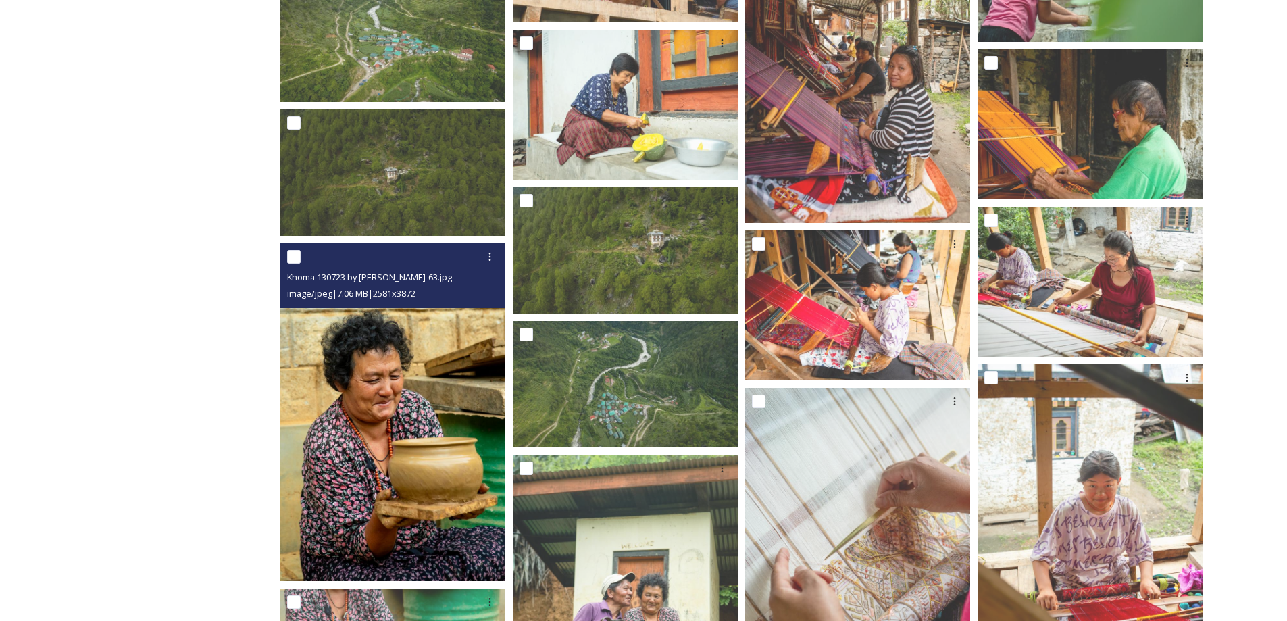
scroll to position [4593, 0]
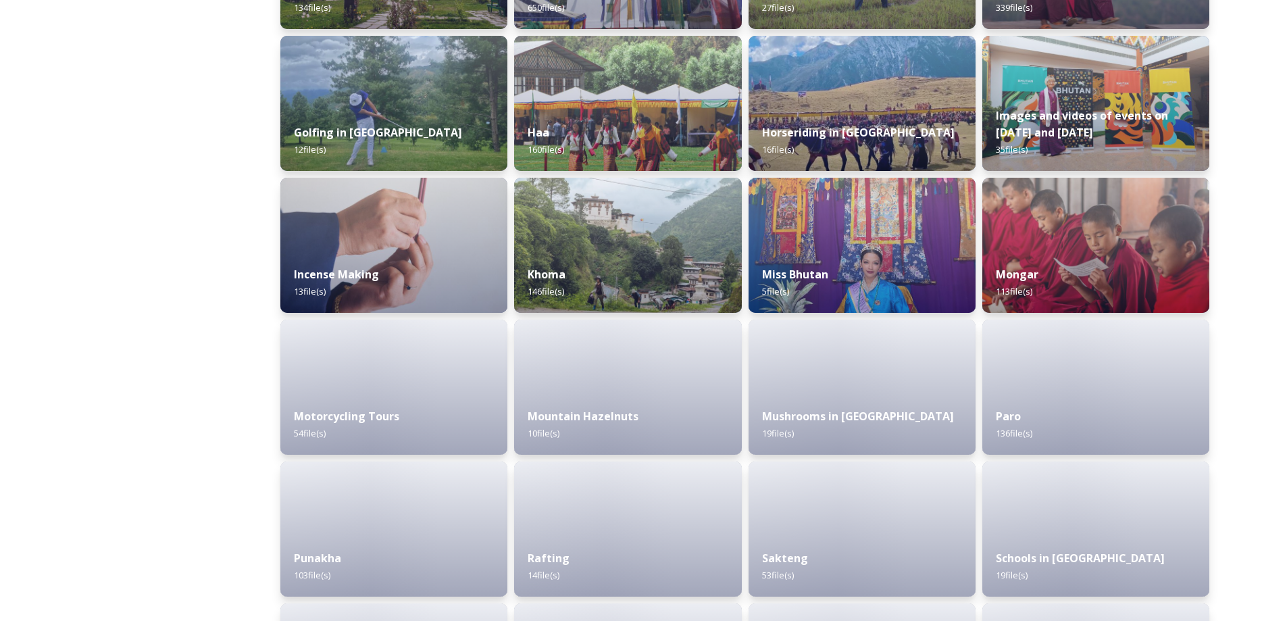
scroll to position [765, 0]
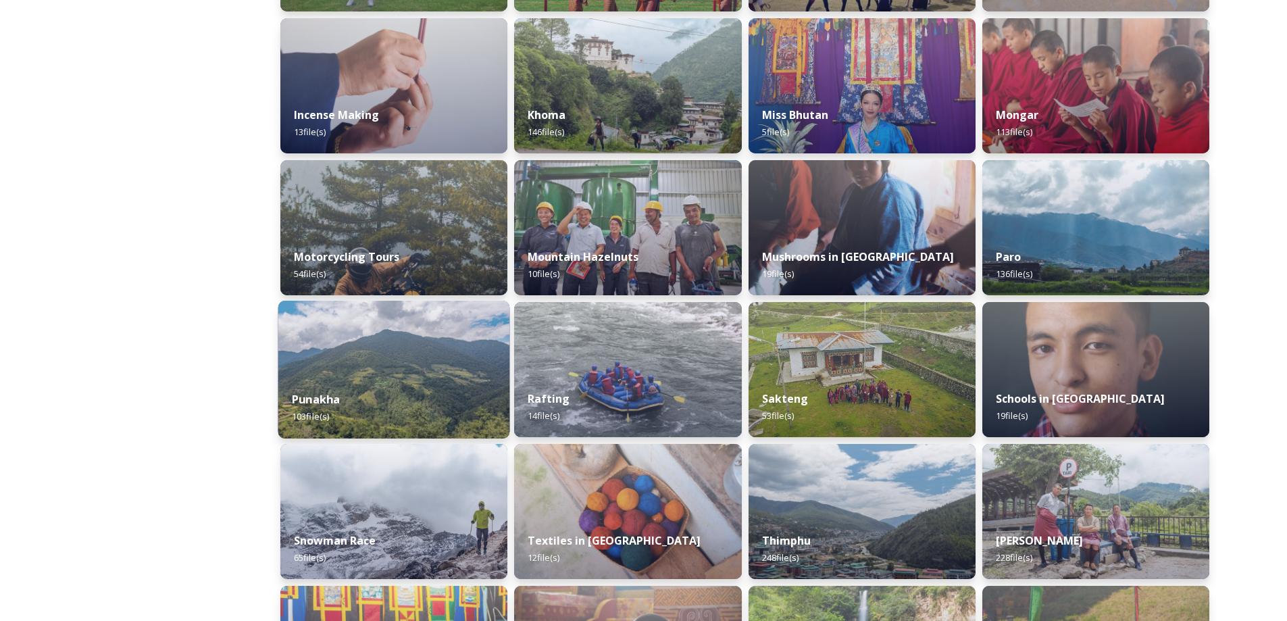
click at [412, 354] on img at bounding box center [394, 370] width 232 height 138
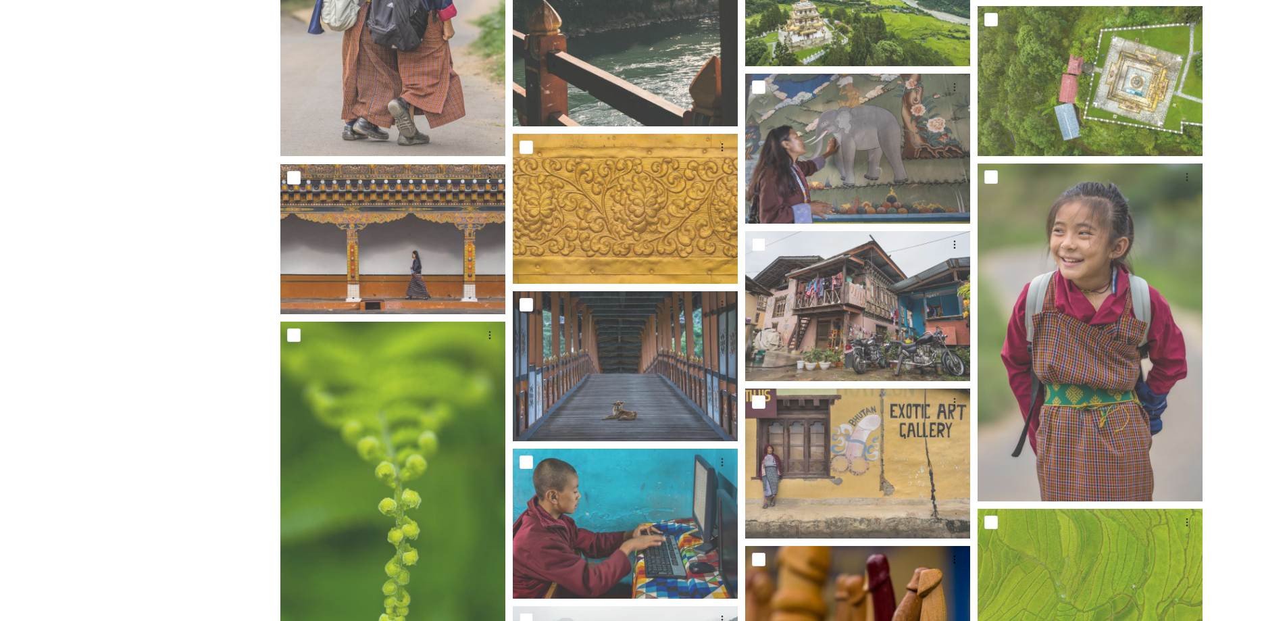
scroll to position [2296, 0]
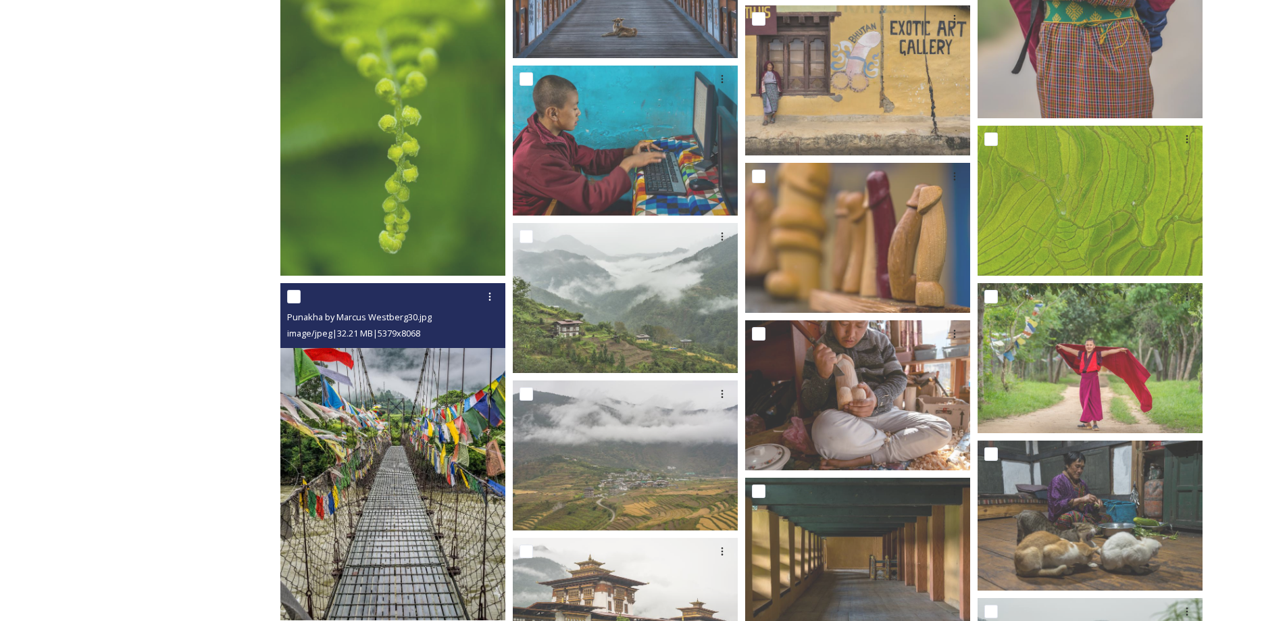
drag, startPoint x: 380, startPoint y: 487, endPoint x: 457, endPoint y: 507, distance: 80.1
click at [457, 507] on img at bounding box center [392, 452] width 225 height 338
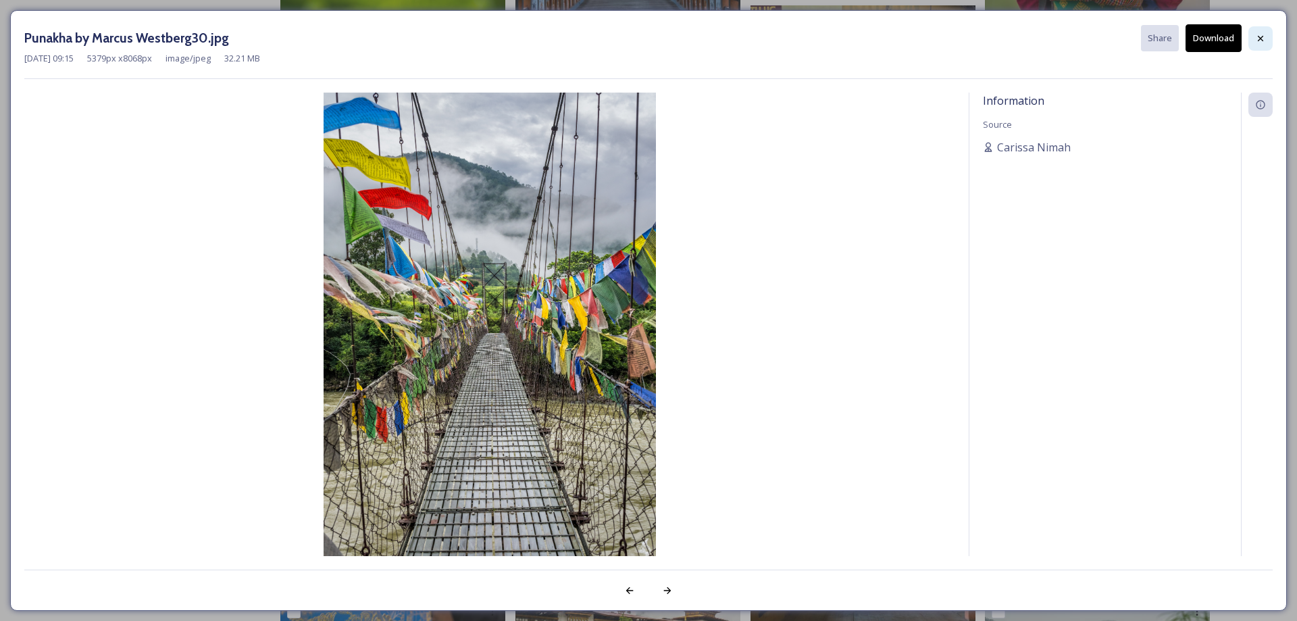
click at [1251, 39] on div at bounding box center [1260, 38] width 24 height 24
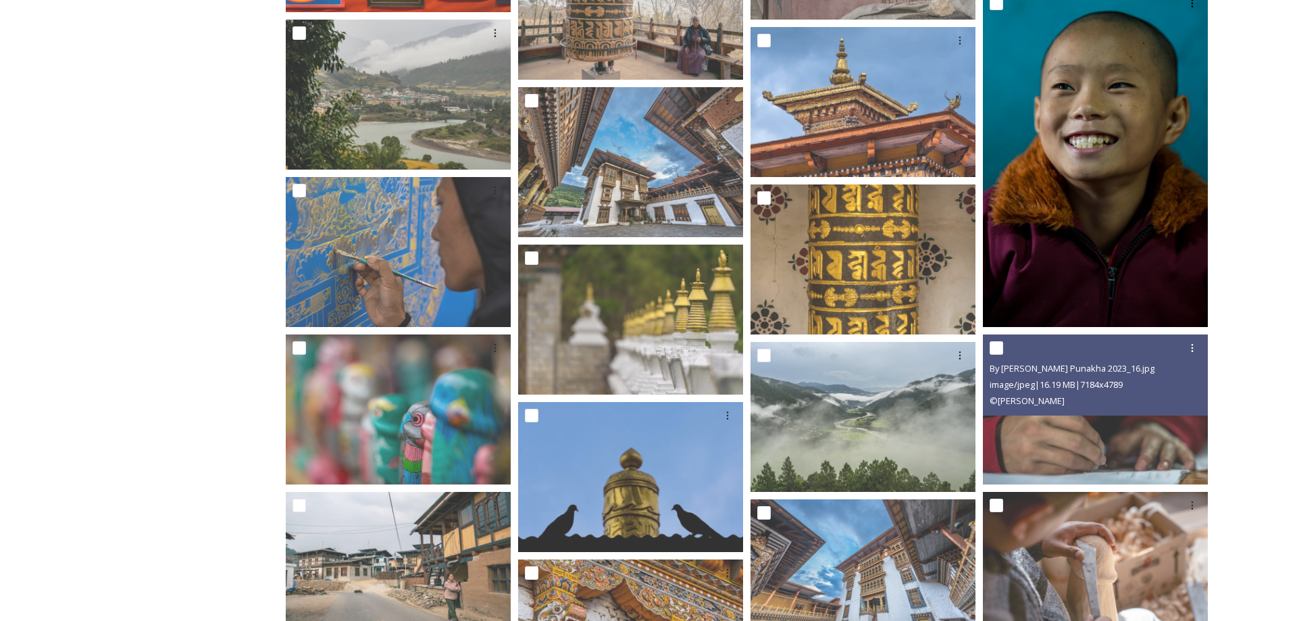
scroll to position [3444, 0]
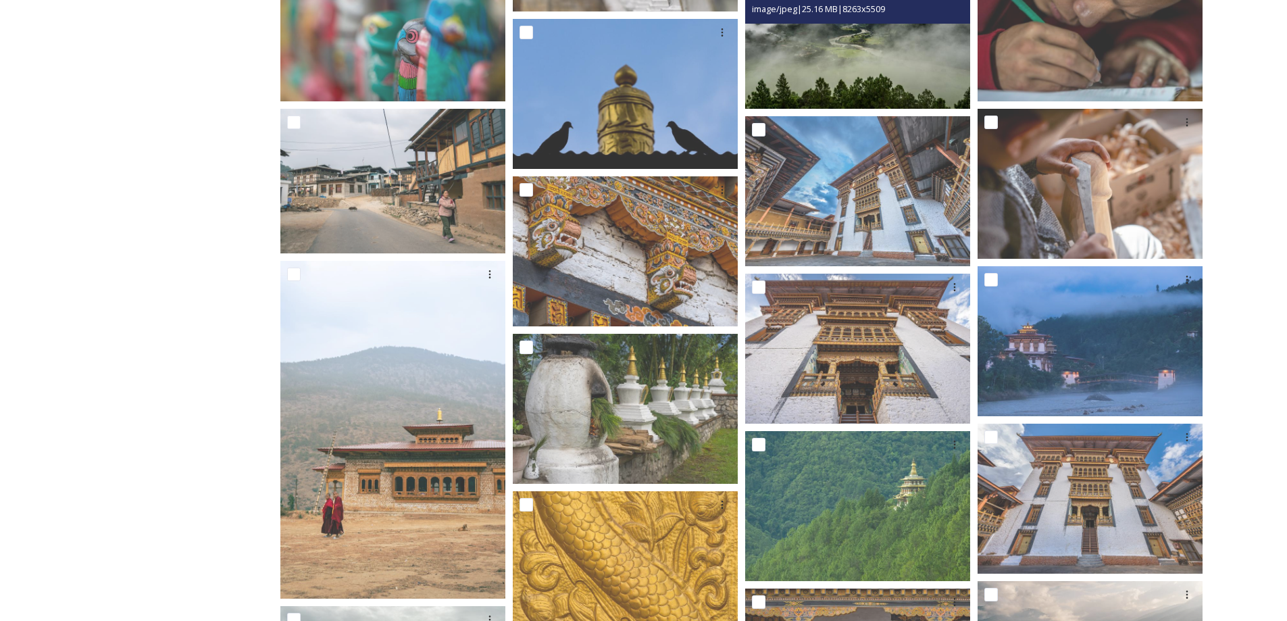
click at [827, 55] on img at bounding box center [857, 34] width 225 height 150
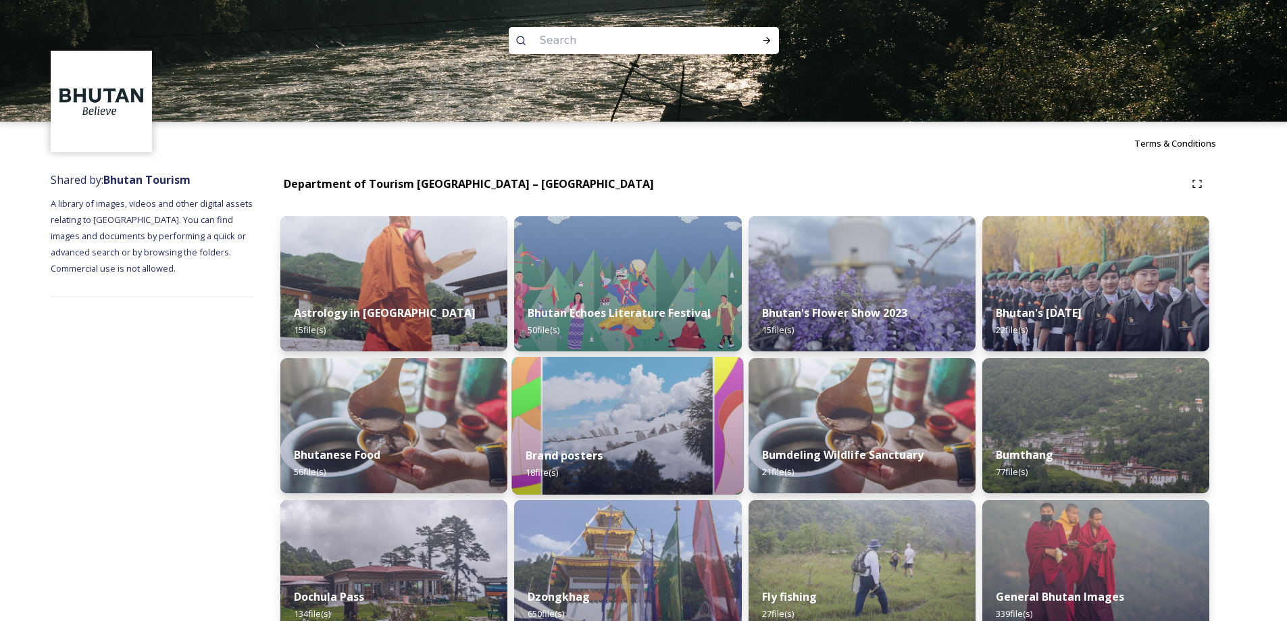
click at [729, 376] on img at bounding box center [628, 426] width 232 height 138
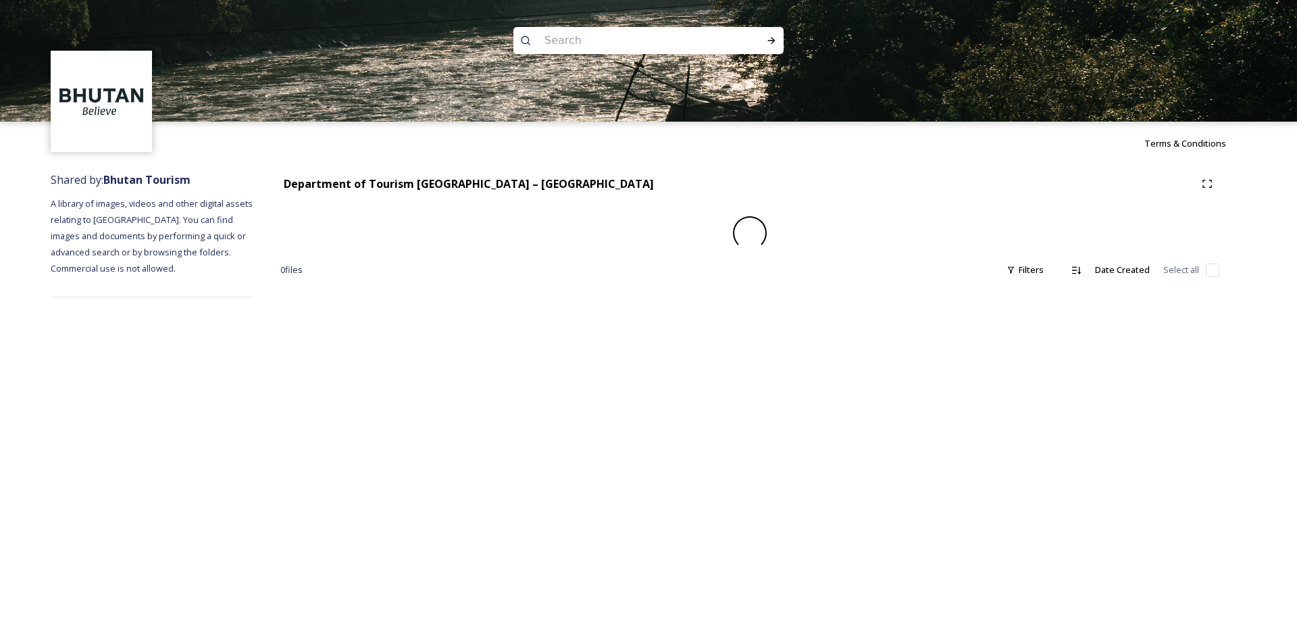
click at [730, 376] on div "Terms & Conditions Shared by: Bhutan Tourism A library of images, videos and ot…" at bounding box center [648, 310] width 1297 height 621
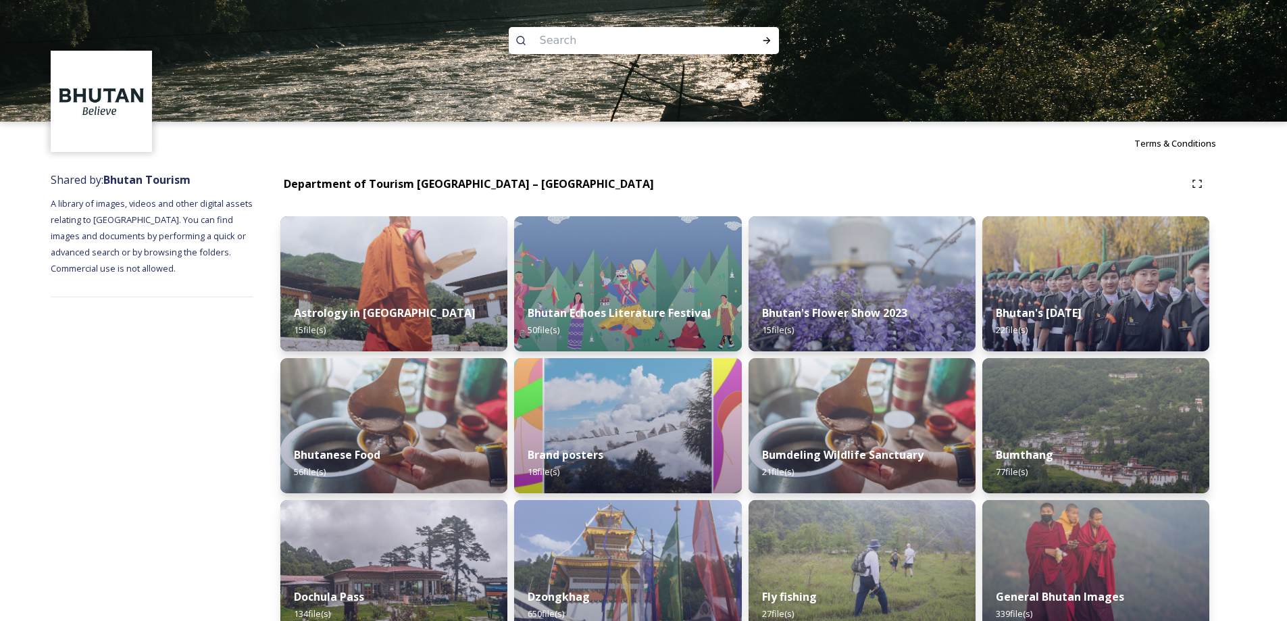
scroll to position [383, 0]
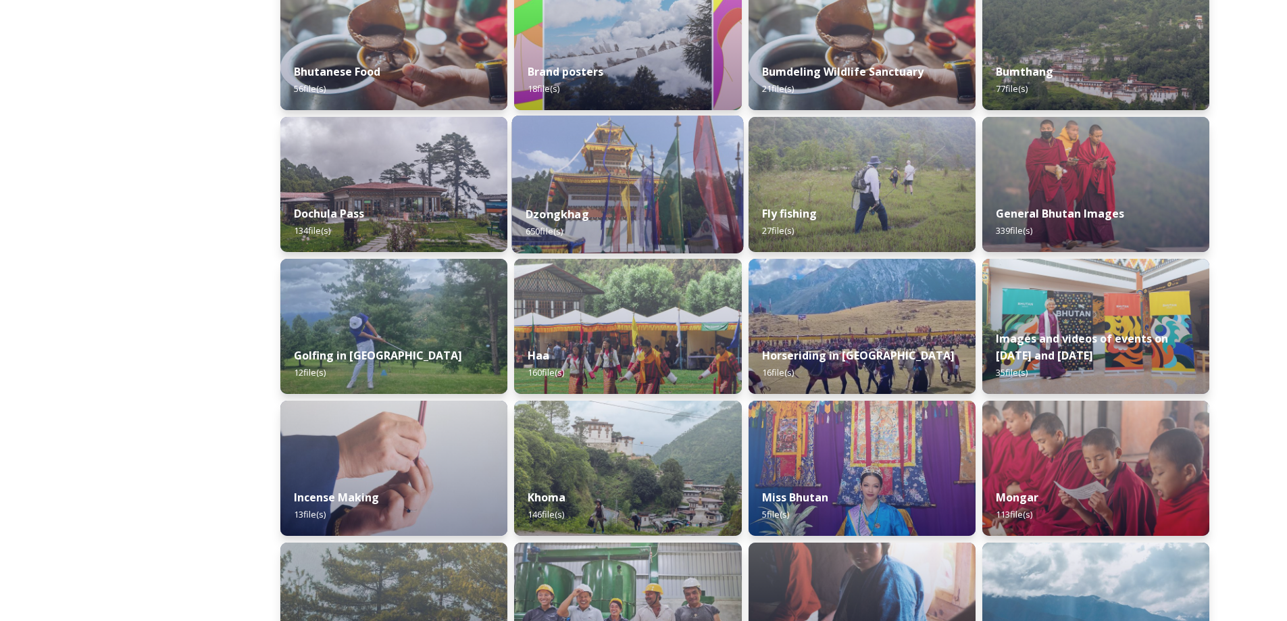
click at [681, 222] on div "Dzongkhag 650 file(s)" at bounding box center [628, 222] width 232 height 61
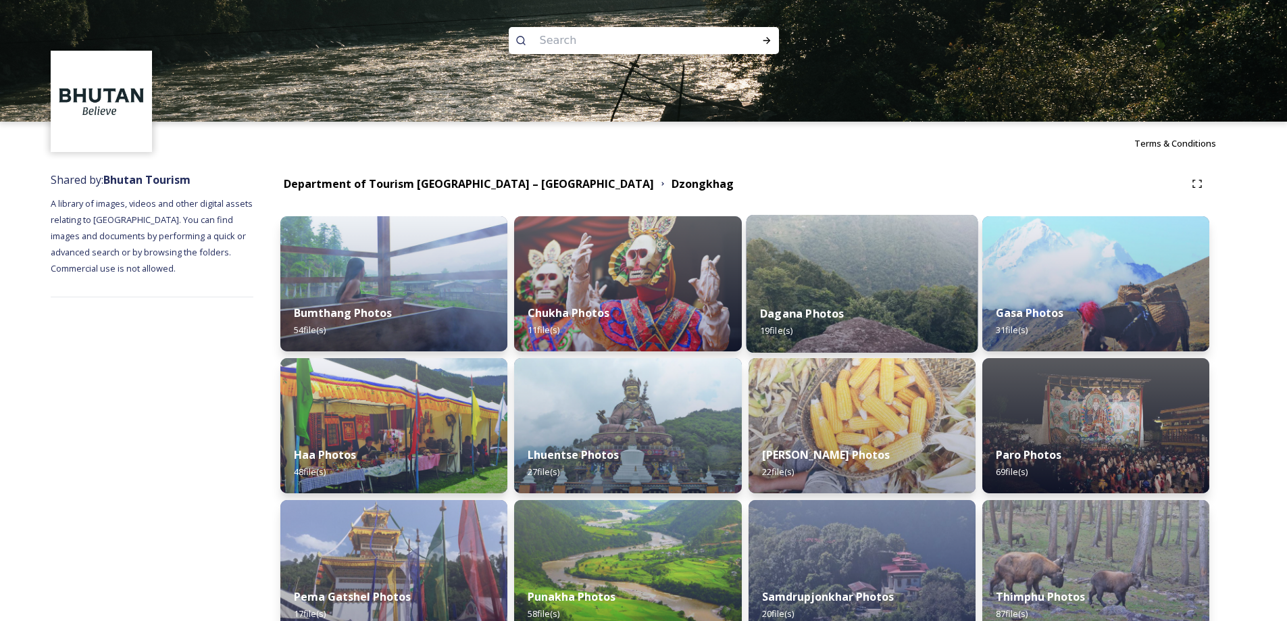
scroll to position [361, 0]
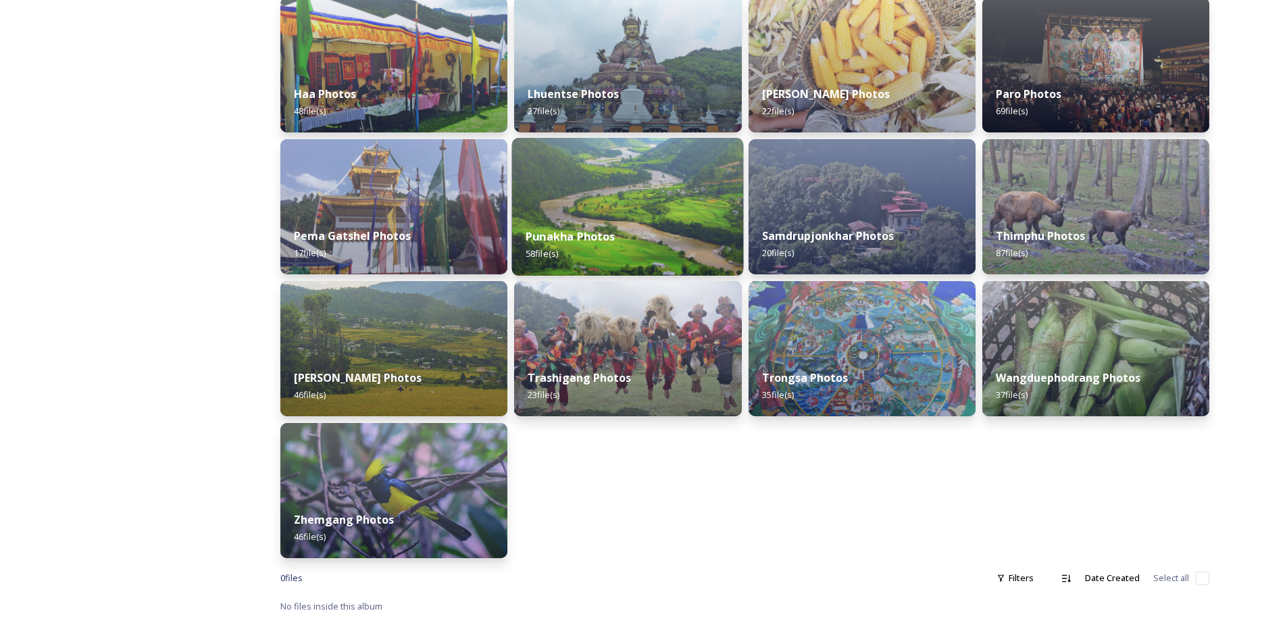
click at [692, 234] on div "Punakha Photos 58 file(s)" at bounding box center [628, 244] width 232 height 61
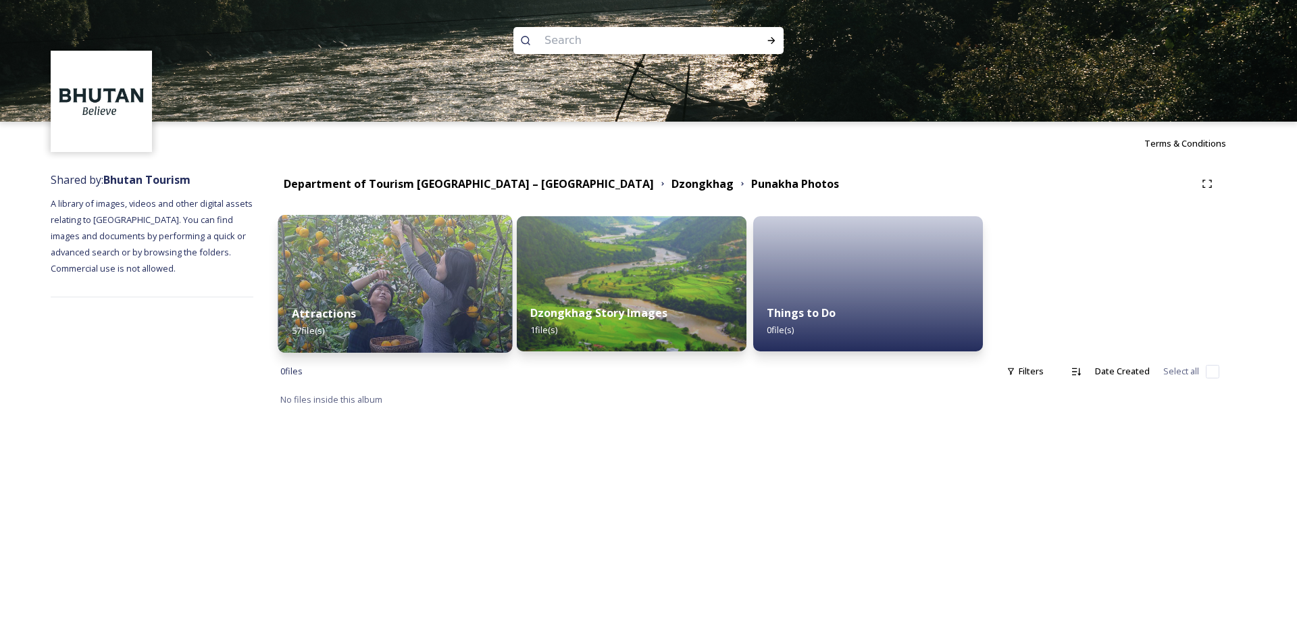
click at [397, 330] on div "Attractions 57 file(s)" at bounding box center [395, 321] width 234 height 61
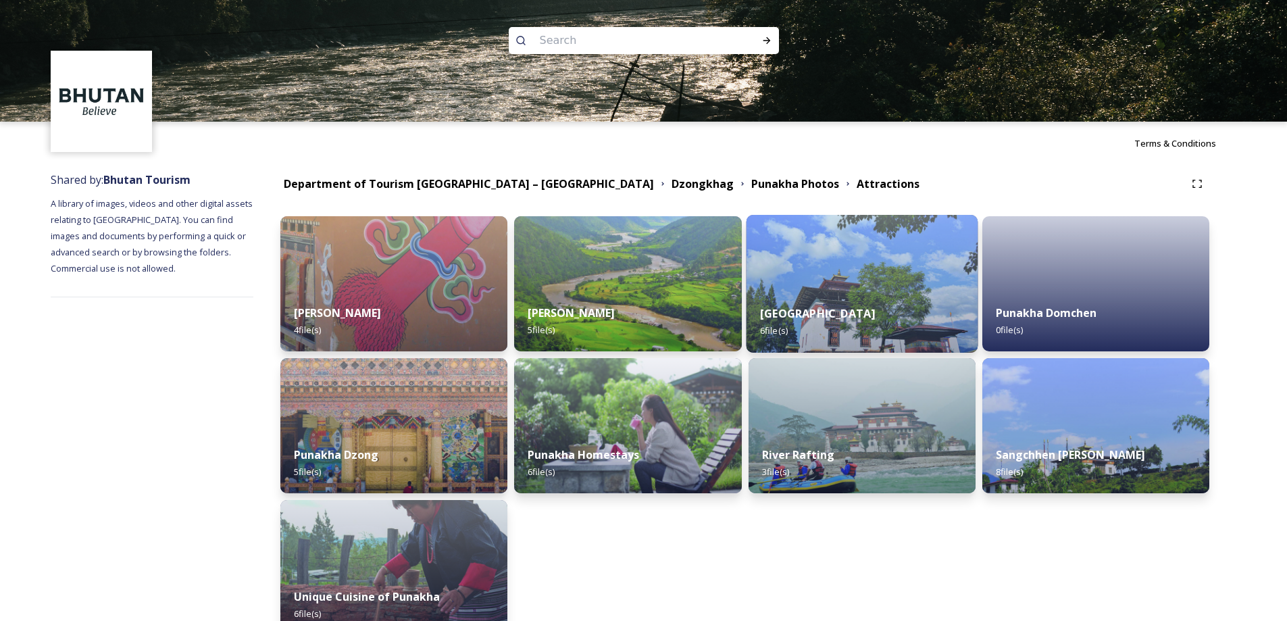
click at [824, 309] on strong "[GEOGRAPHIC_DATA]" at bounding box center [817, 313] width 115 height 15
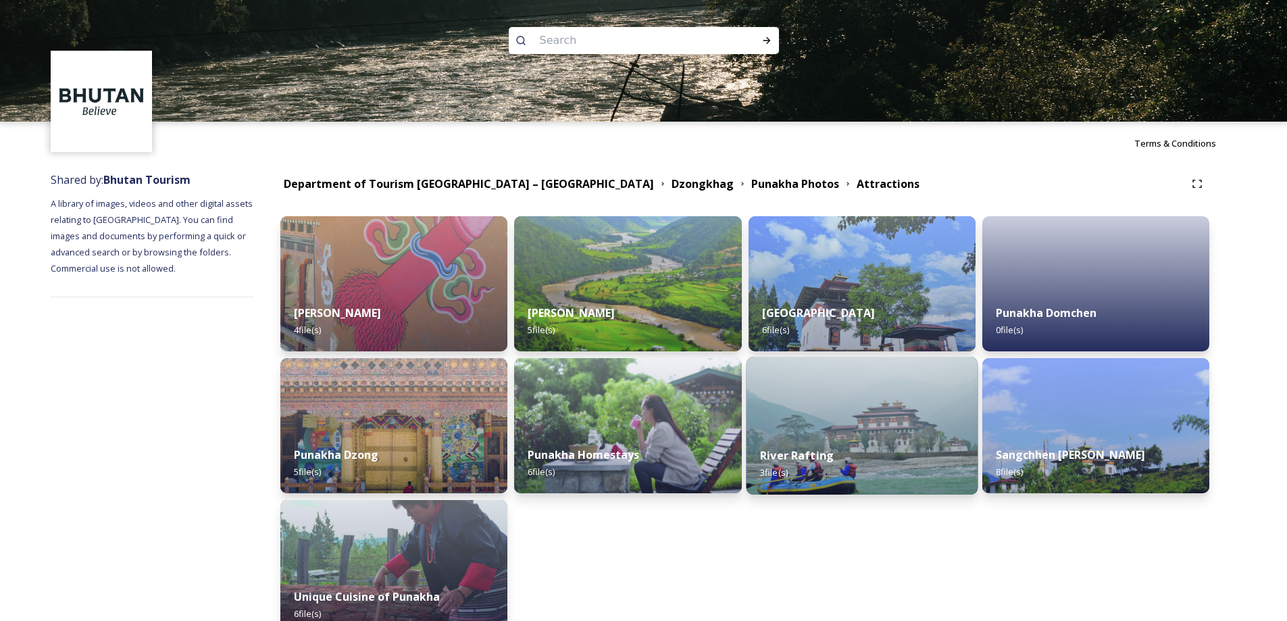
scroll to position [383, 0]
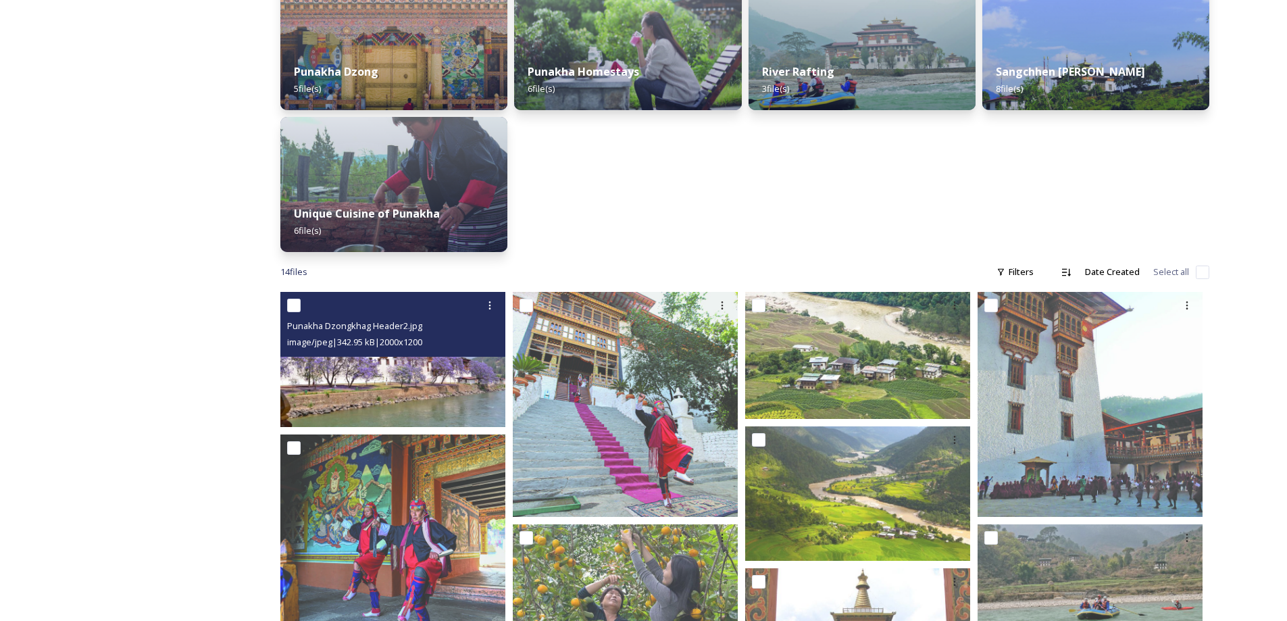
click at [487, 409] on img at bounding box center [392, 359] width 225 height 135
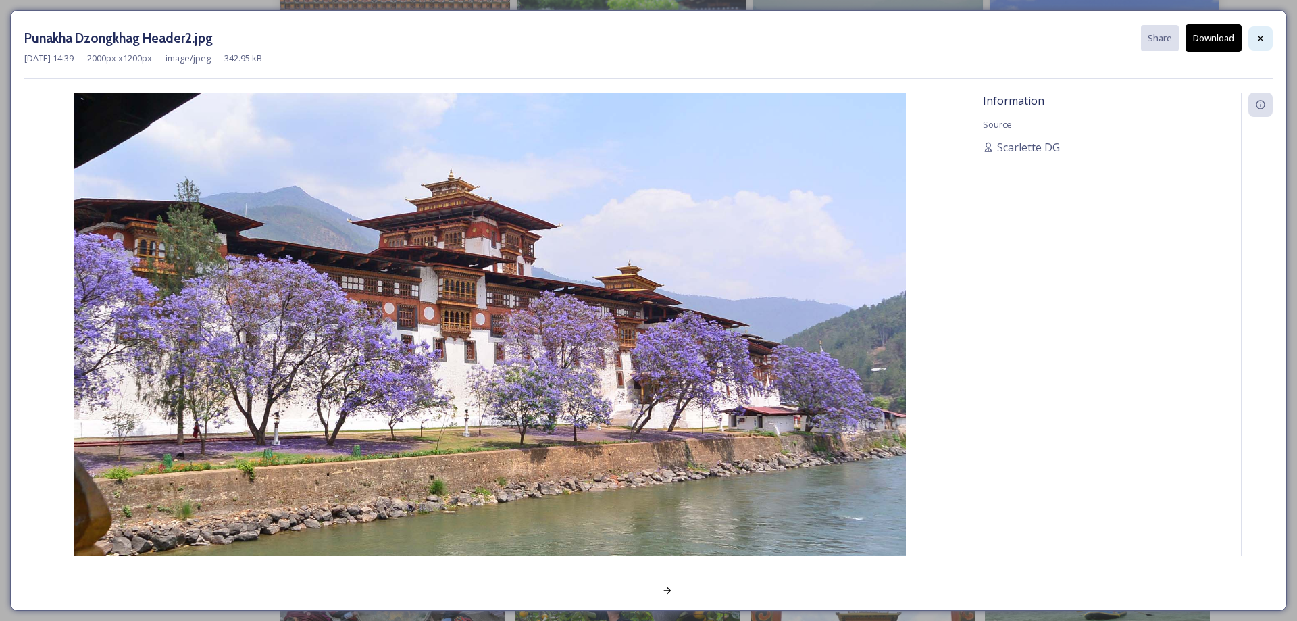
click at [1267, 38] on div at bounding box center [1260, 38] width 24 height 24
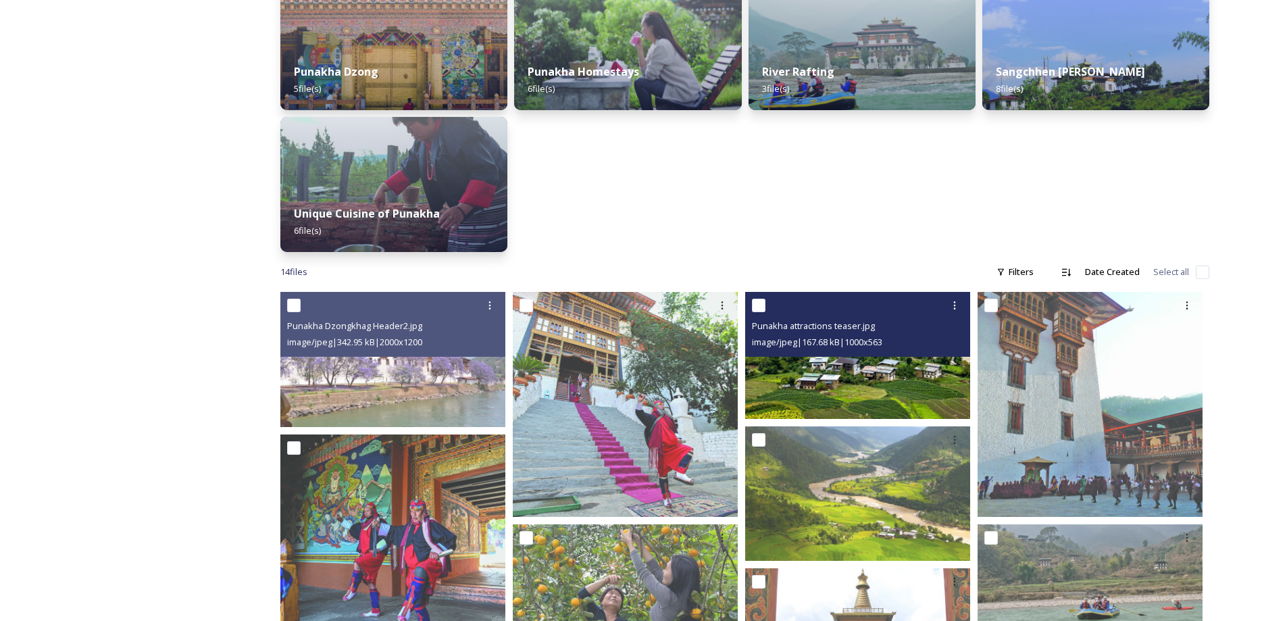
scroll to position [0, 0]
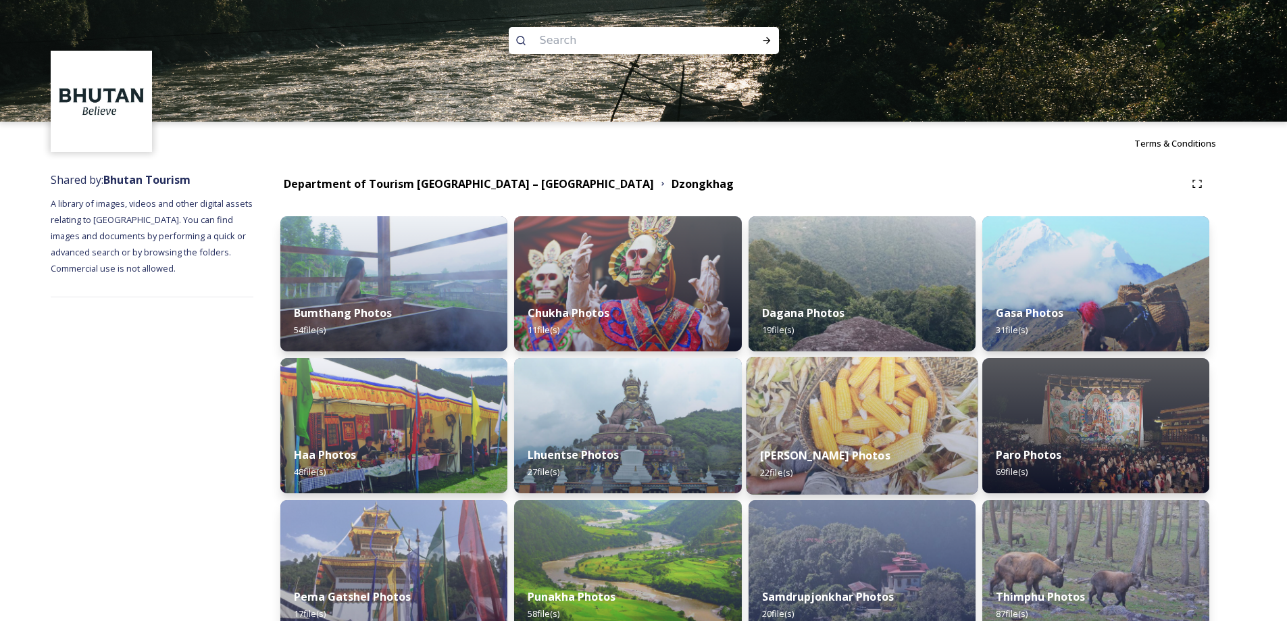
scroll to position [361, 0]
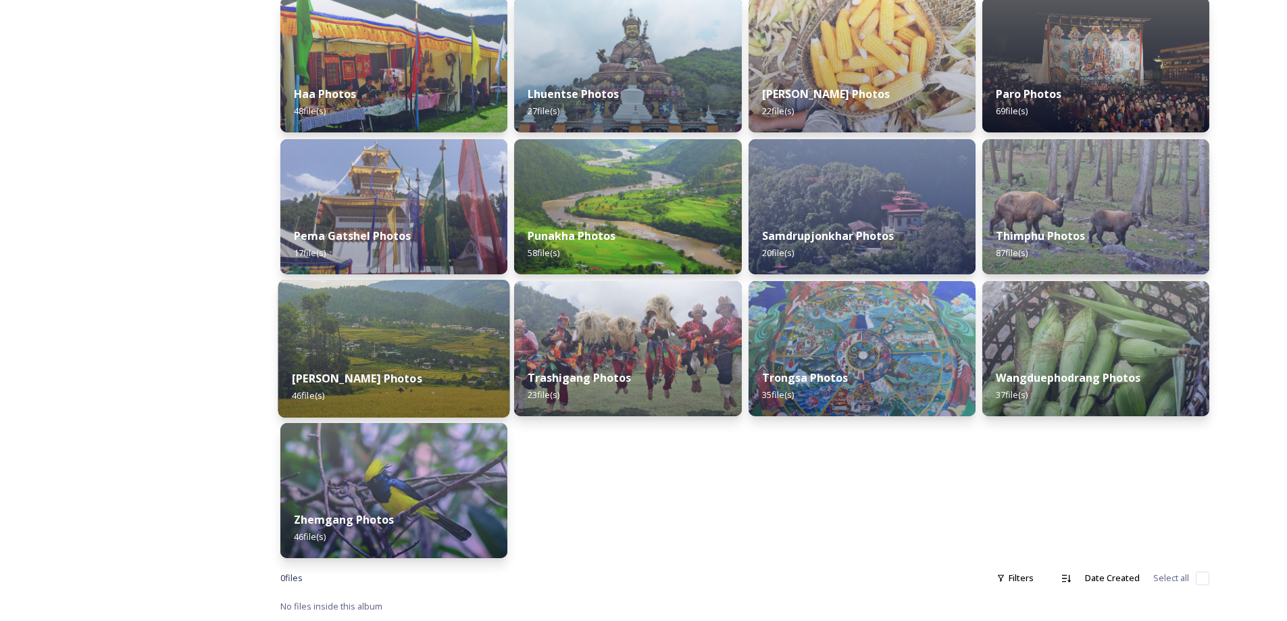
click at [404, 371] on strong "[PERSON_NAME] Photos" at bounding box center [357, 378] width 130 height 15
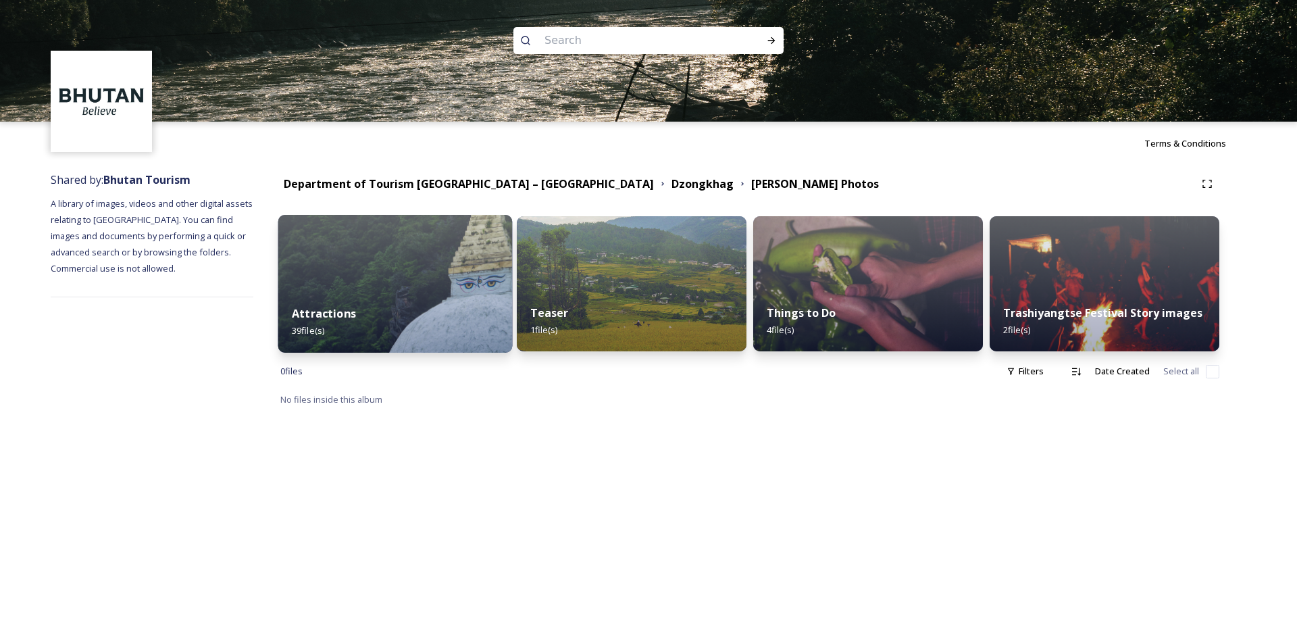
click at [349, 280] on img at bounding box center [395, 284] width 234 height 138
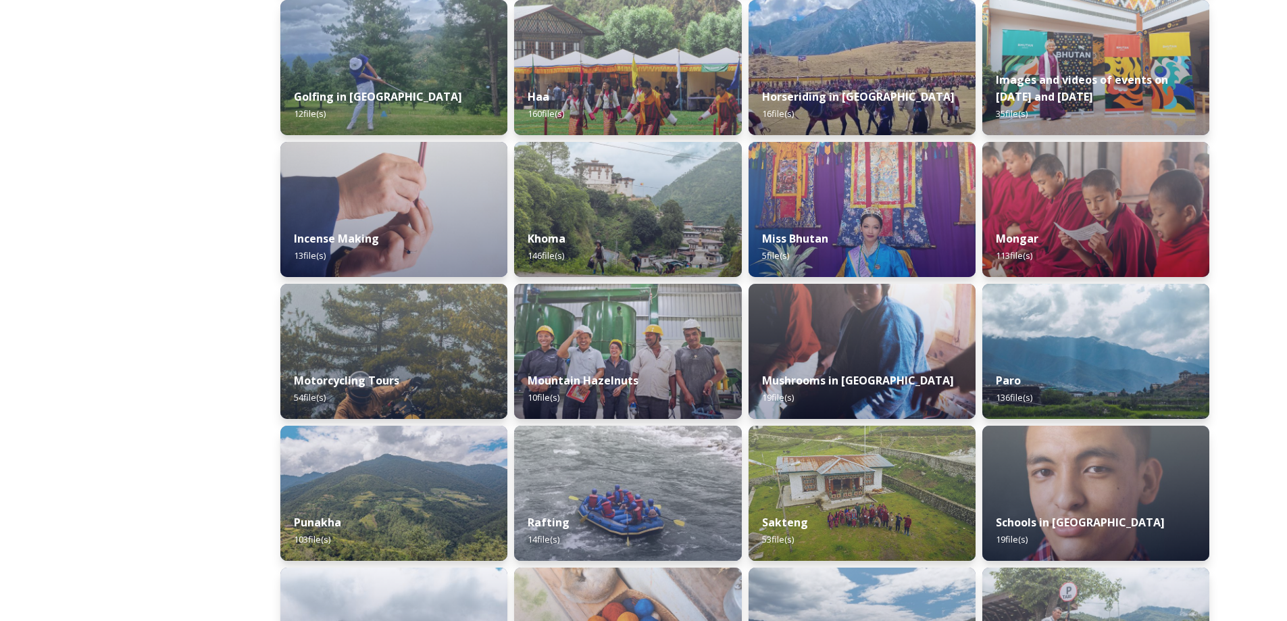
scroll to position [694, 0]
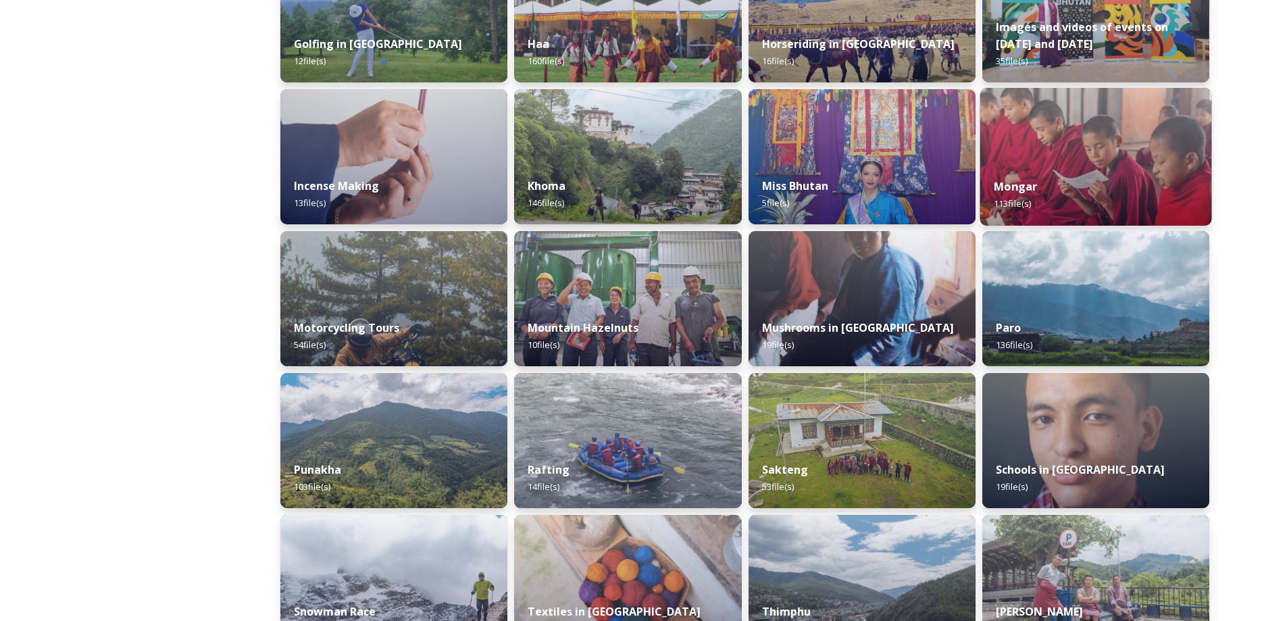
click at [1063, 182] on div "[PERSON_NAME] 113 file(s)" at bounding box center [1095, 194] width 232 height 61
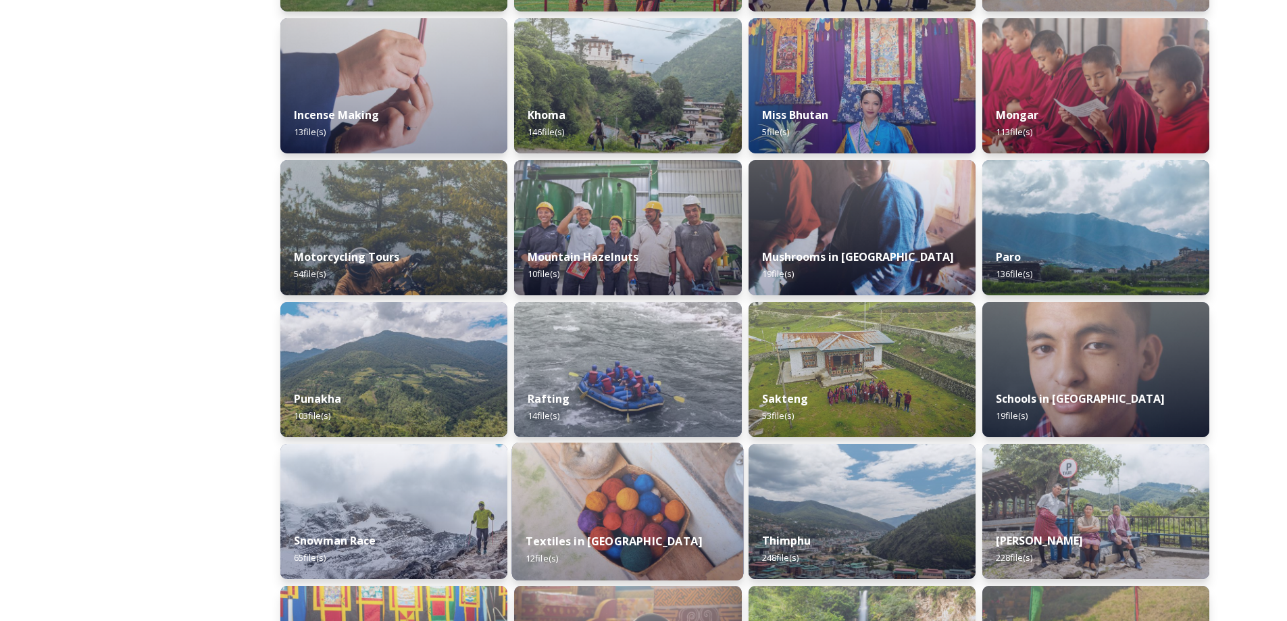
scroll to position [1148, 0]
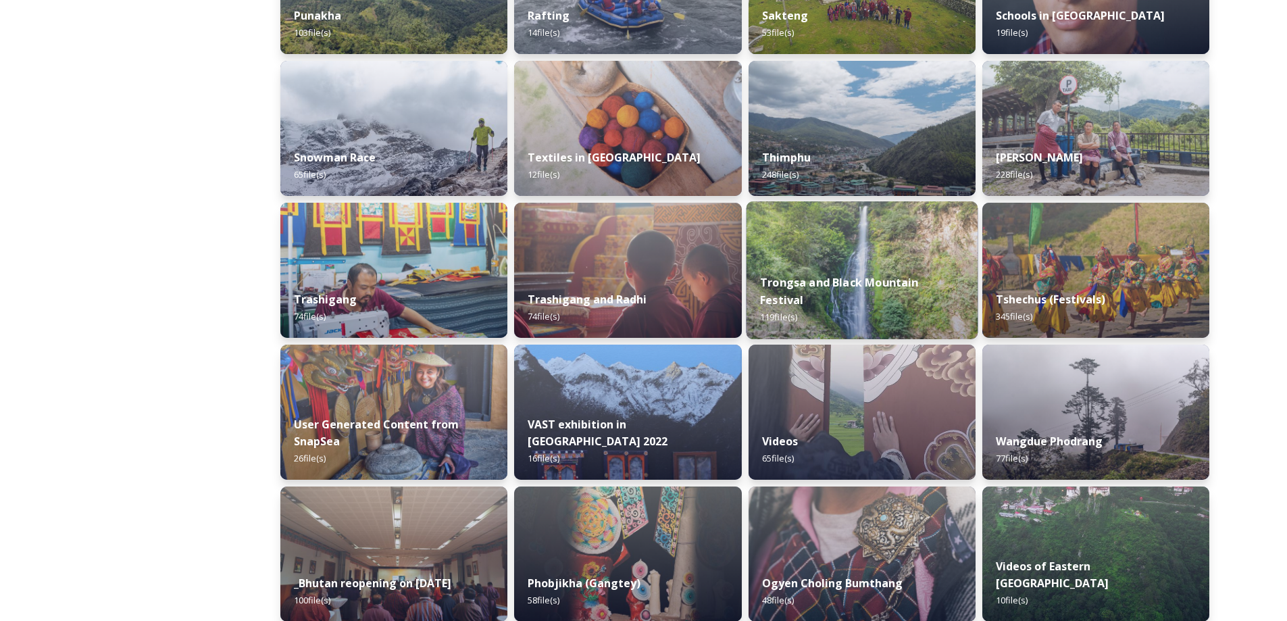
click at [848, 264] on img at bounding box center [862, 270] width 232 height 138
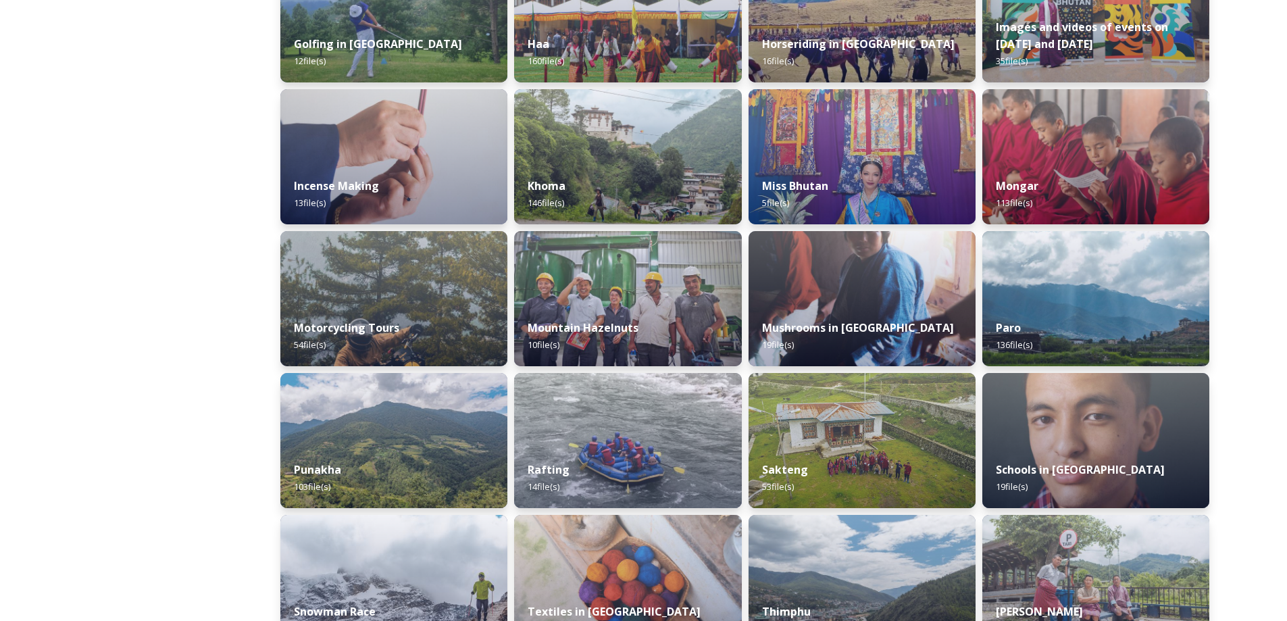
scroll to position [1077, 0]
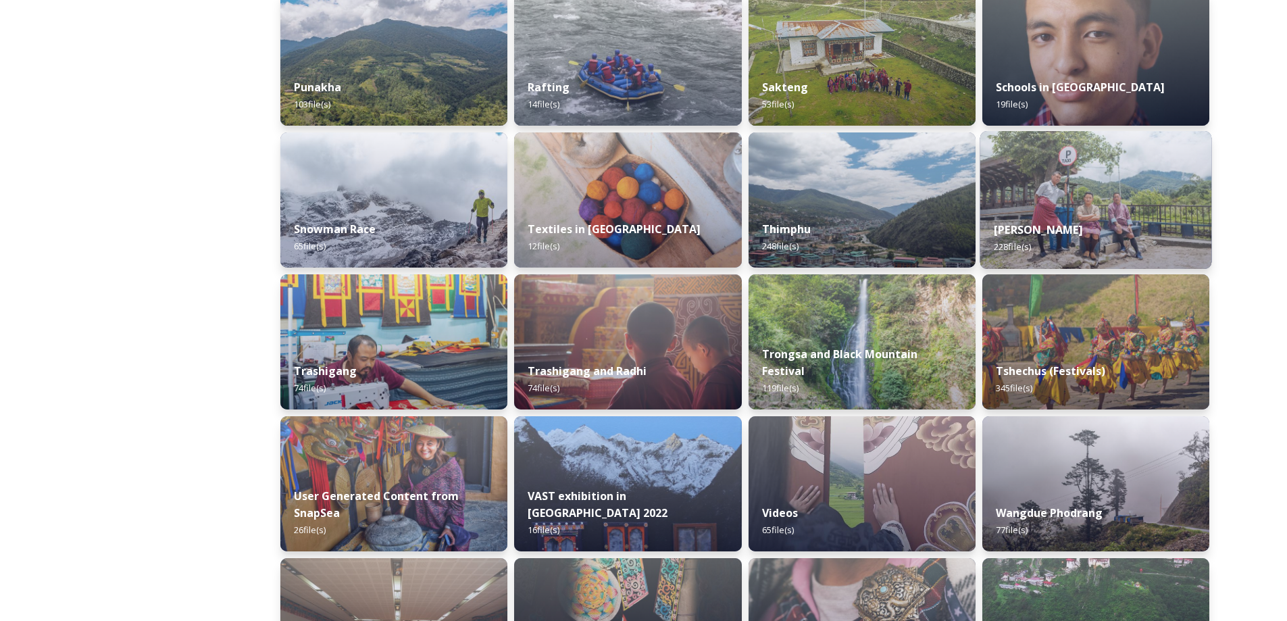
click at [1059, 221] on div "[PERSON_NAME] 228 file(s)" at bounding box center [1095, 237] width 232 height 61
click at [1059, 220] on div "[PERSON_NAME] 228 file(s)" at bounding box center [1095, 237] width 232 height 61
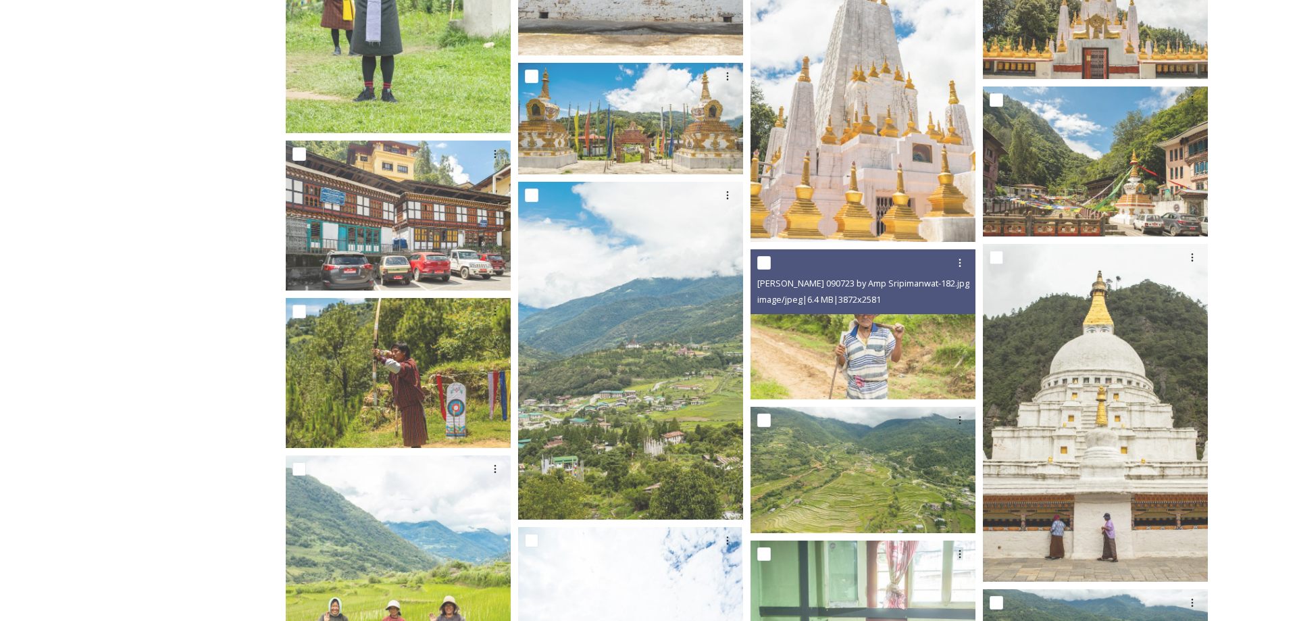
scroll to position [1531, 0]
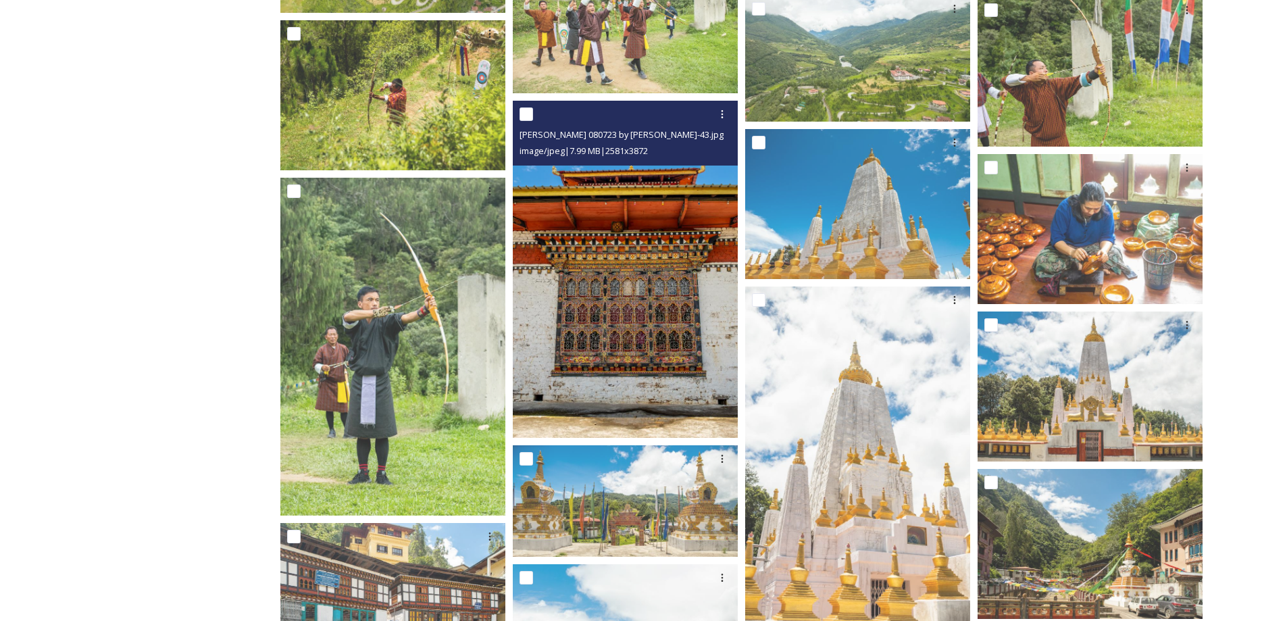
click at [638, 334] on img at bounding box center [625, 270] width 225 height 338
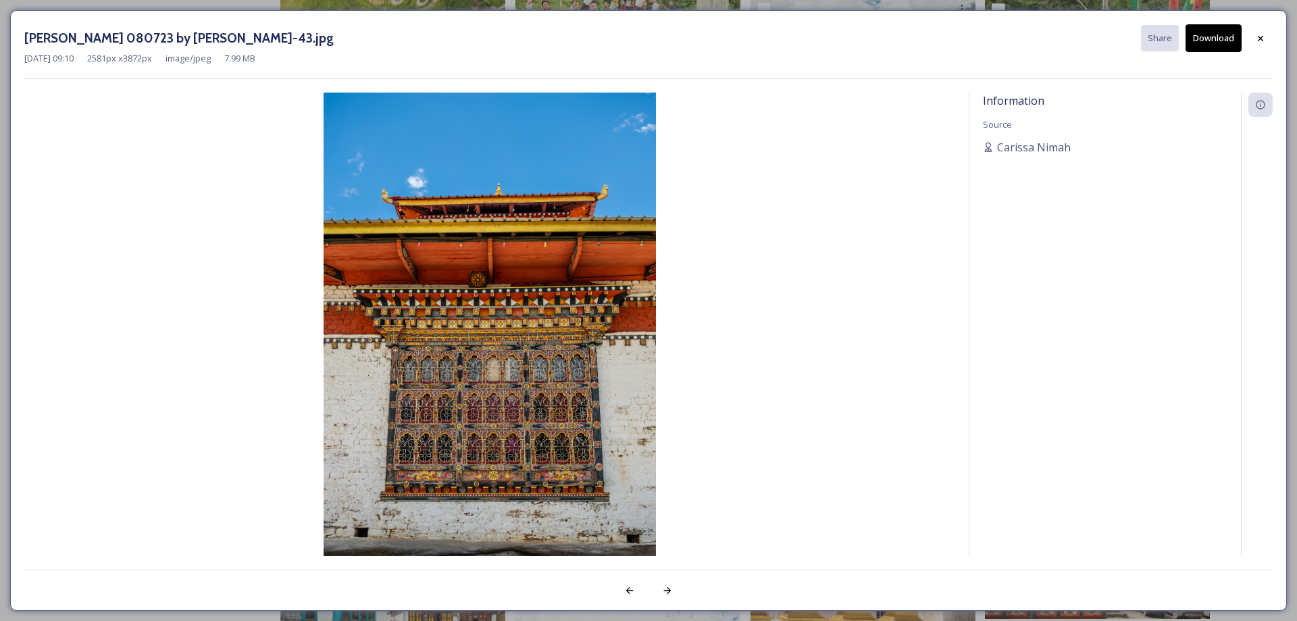
click at [667, 314] on img at bounding box center [489, 342] width 931 height 499
